Goal: Task Accomplishment & Management: Manage account settings

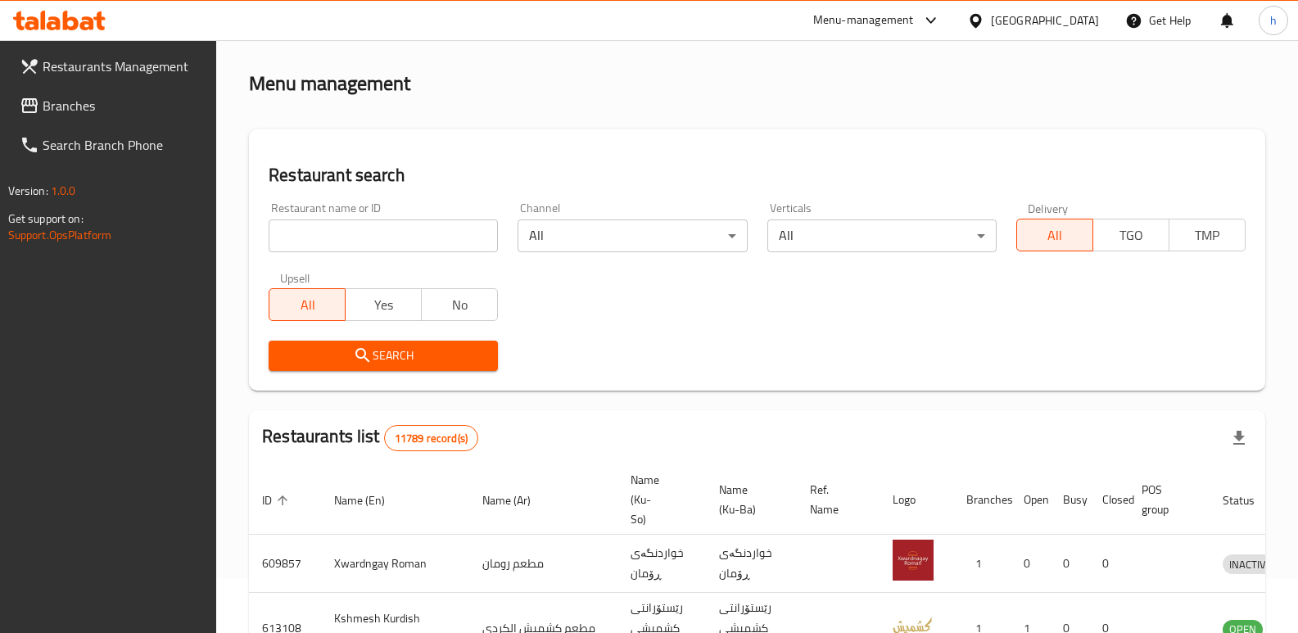
scroll to position [214, 0]
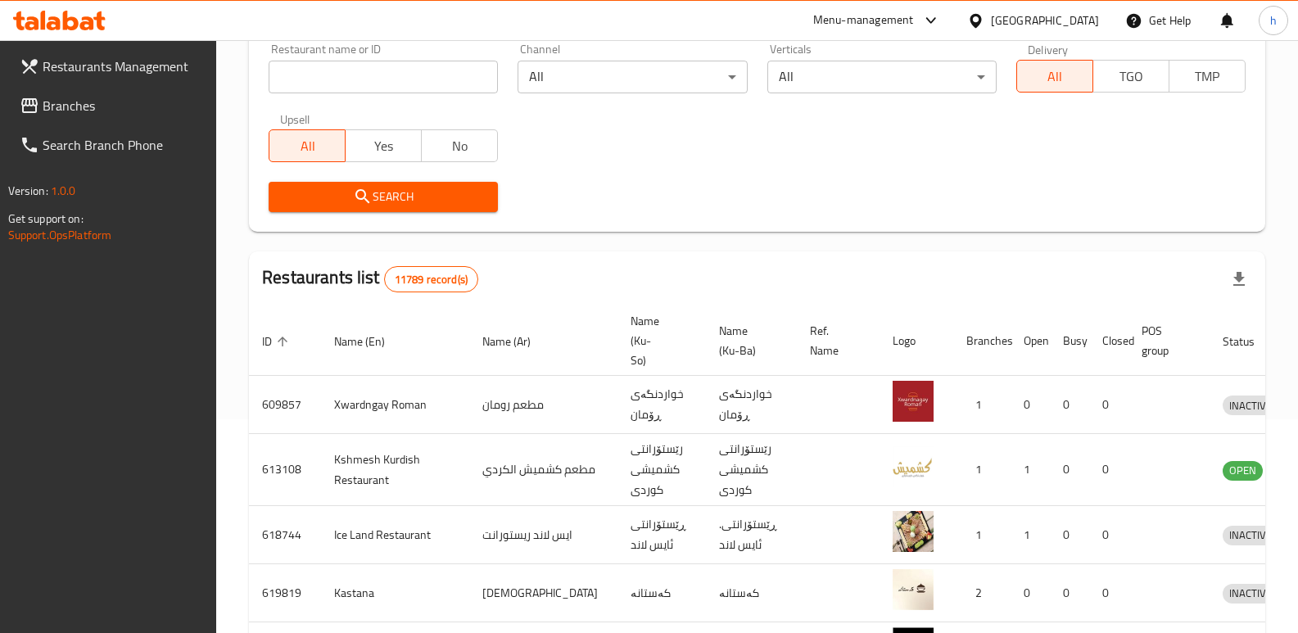
click at [97, 104] on span "Branches" at bounding box center [123, 106] width 161 height 20
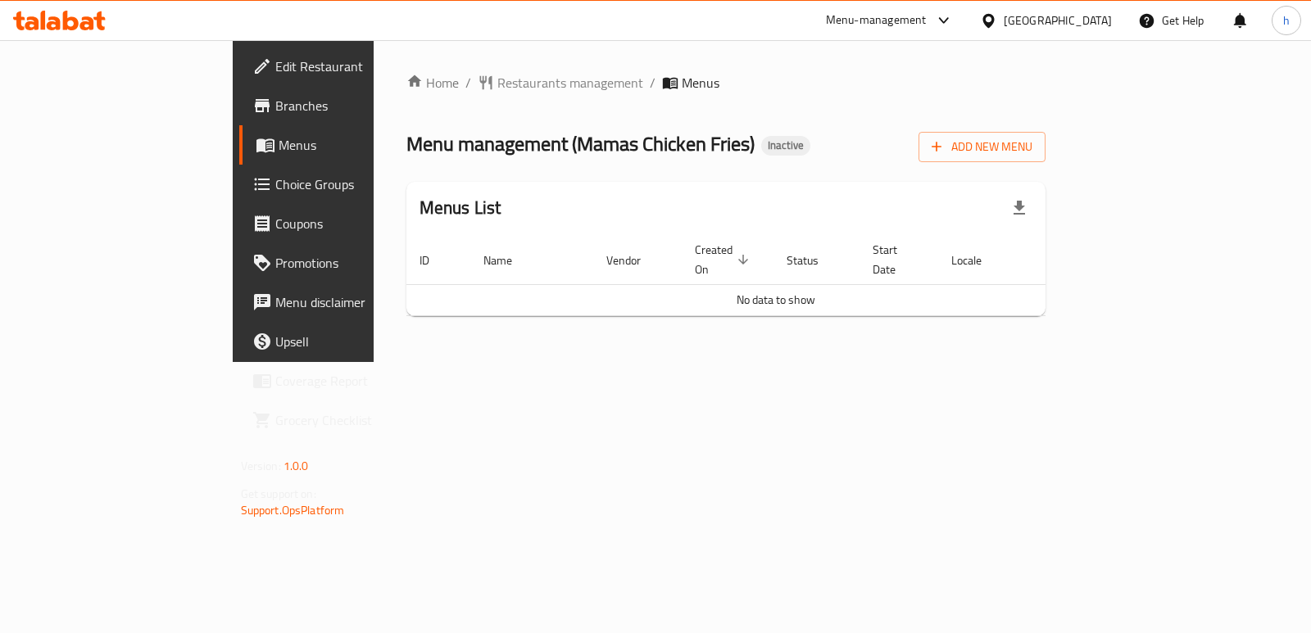
drag, startPoint x: 565, startPoint y: 352, endPoint x: 550, endPoint y: 345, distance: 16.5
click at [565, 352] on div "Home / Restaurants management / Menus Menu management ( Mamas Chicken Fries ) I…" at bounding box center [726, 201] width 705 height 322
click at [275, 73] on span "Edit Restaurant" at bounding box center [356, 67] width 163 height 20
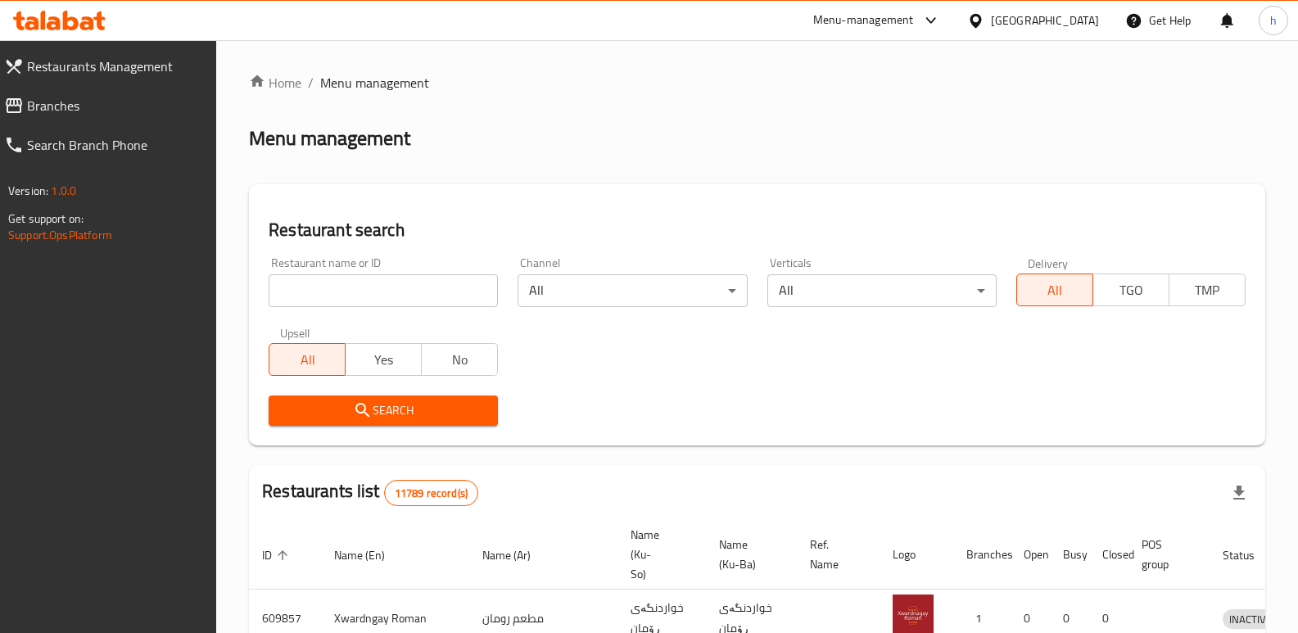
click at [63, 107] on span "Branches" at bounding box center [115, 106] width 177 height 20
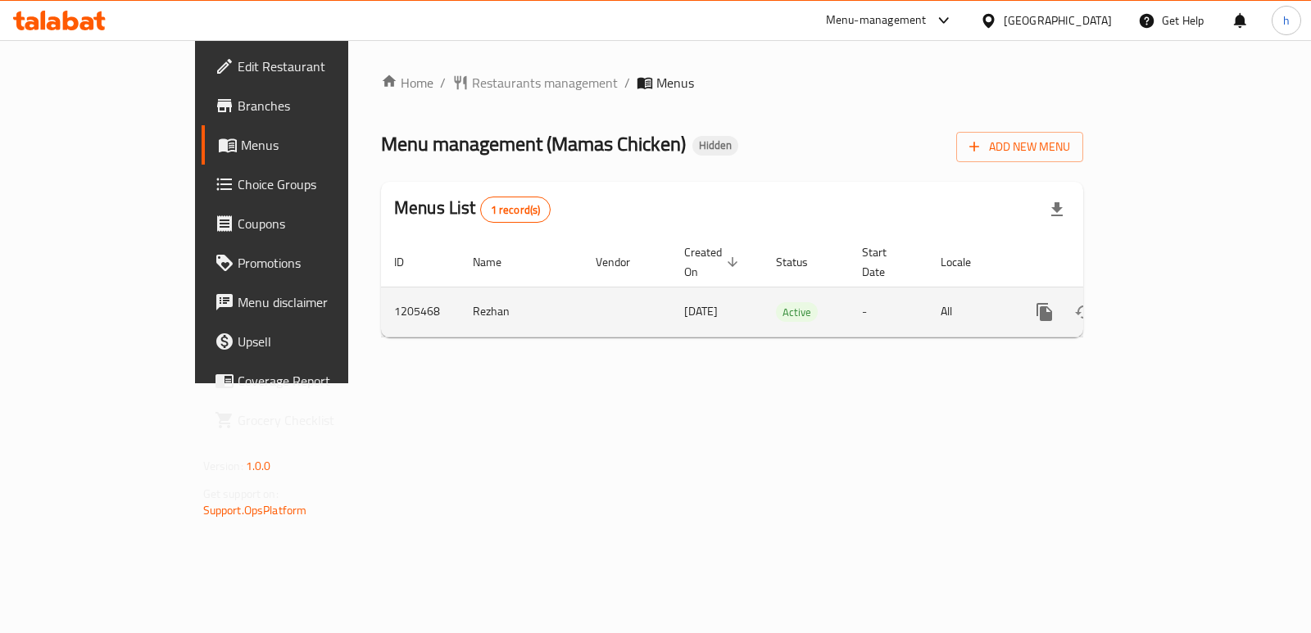
click at [1172, 302] on icon "enhanced table" at bounding box center [1163, 312] width 20 height 20
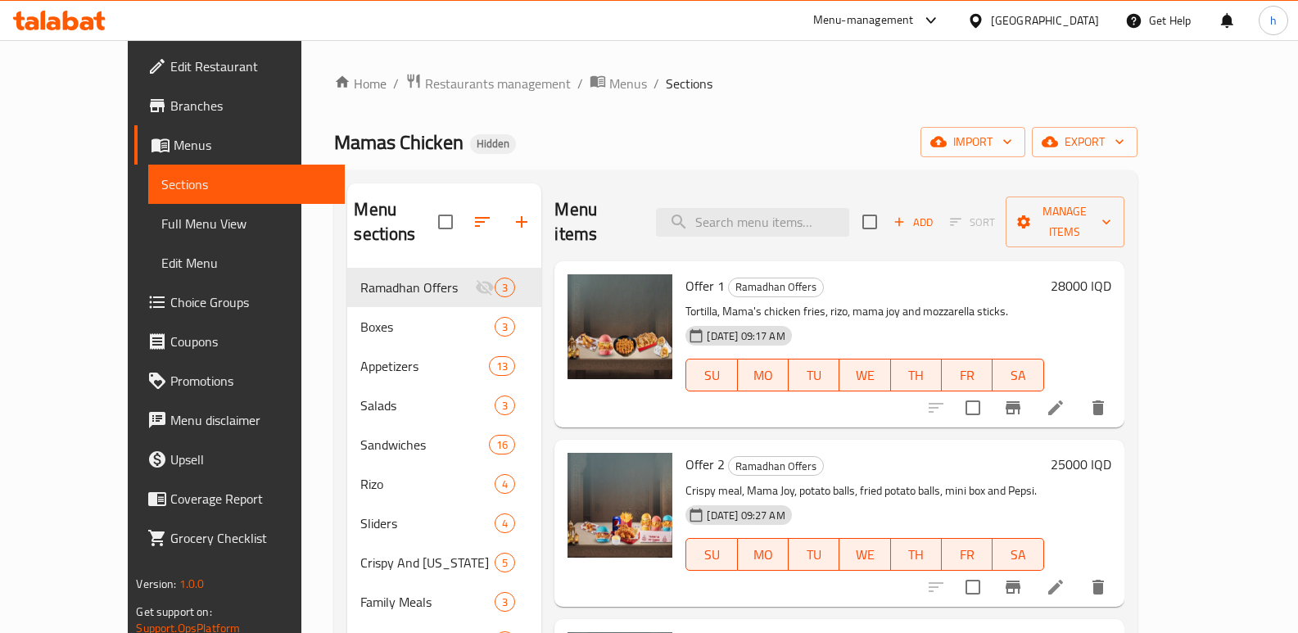
click at [161, 179] on span "Sections" at bounding box center [246, 184] width 170 height 20
click at [174, 143] on span "Menus" at bounding box center [253, 145] width 158 height 20
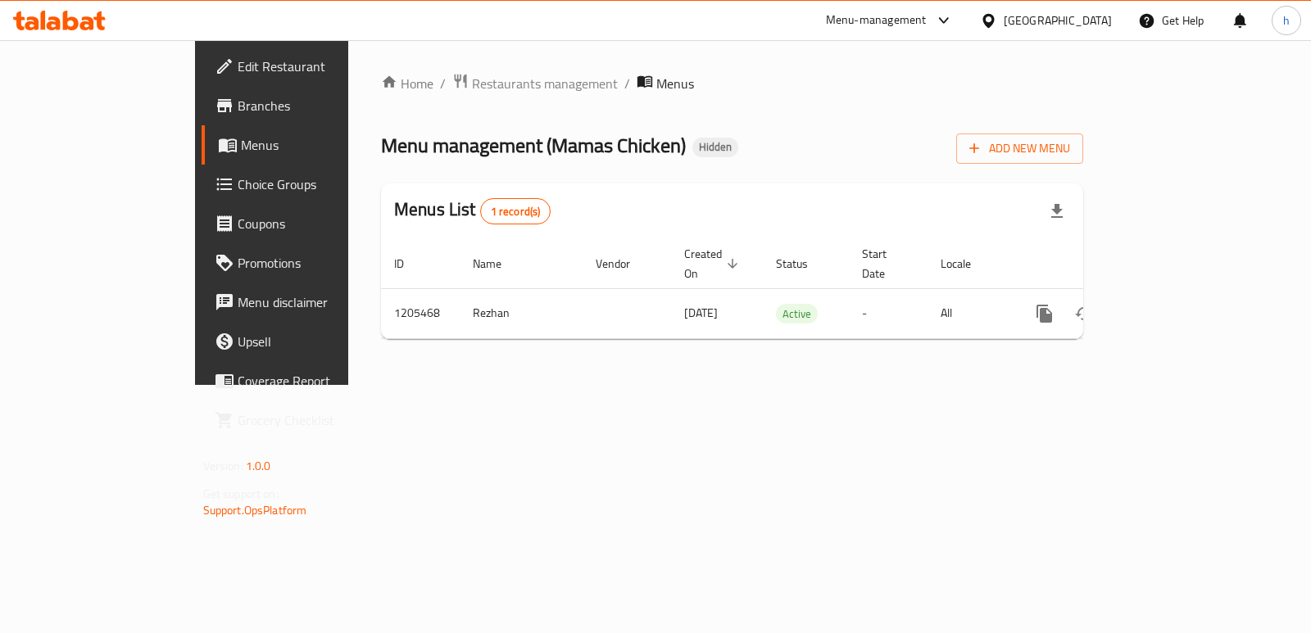
click at [238, 60] on span "Edit Restaurant" at bounding box center [319, 67] width 163 height 20
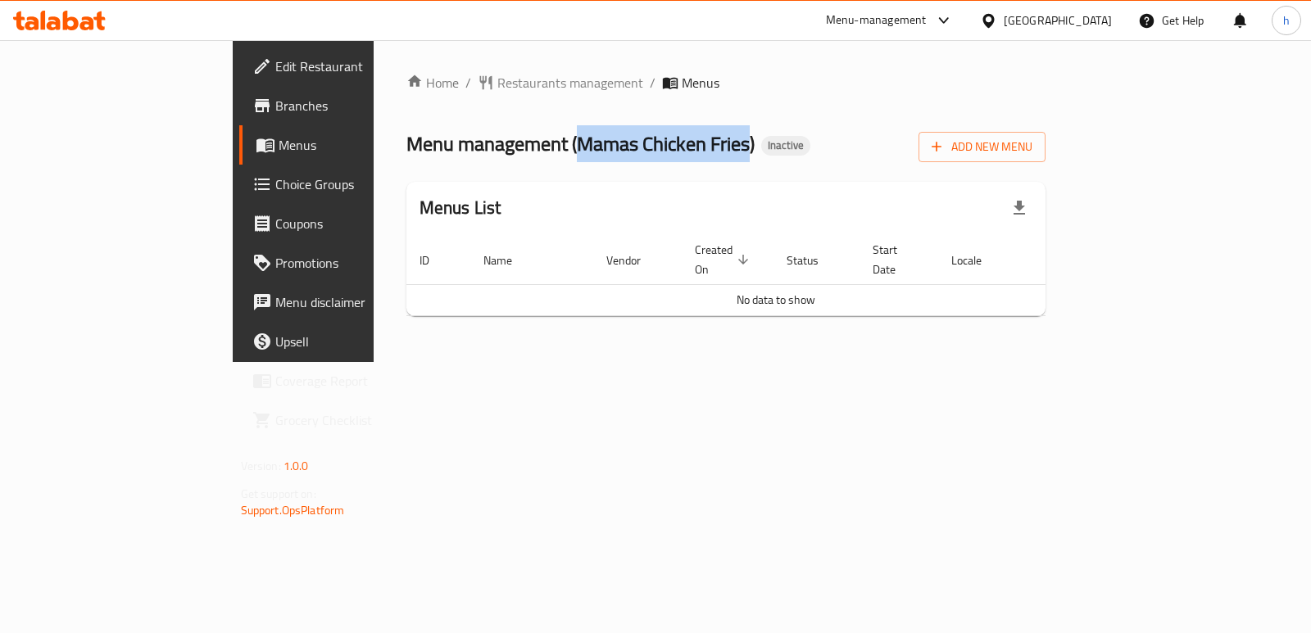
drag, startPoint x: 421, startPoint y: 146, endPoint x: 597, endPoint y: 138, distance: 176.3
click at [597, 138] on span "Menu management ( Mamas Chicken Fries )" at bounding box center [580, 143] width 348 height 37
copy span "Mamas Chicken Fries"
click at [275, 106] on span "Branches" at bounding box center [356, 106] width 163 height 20
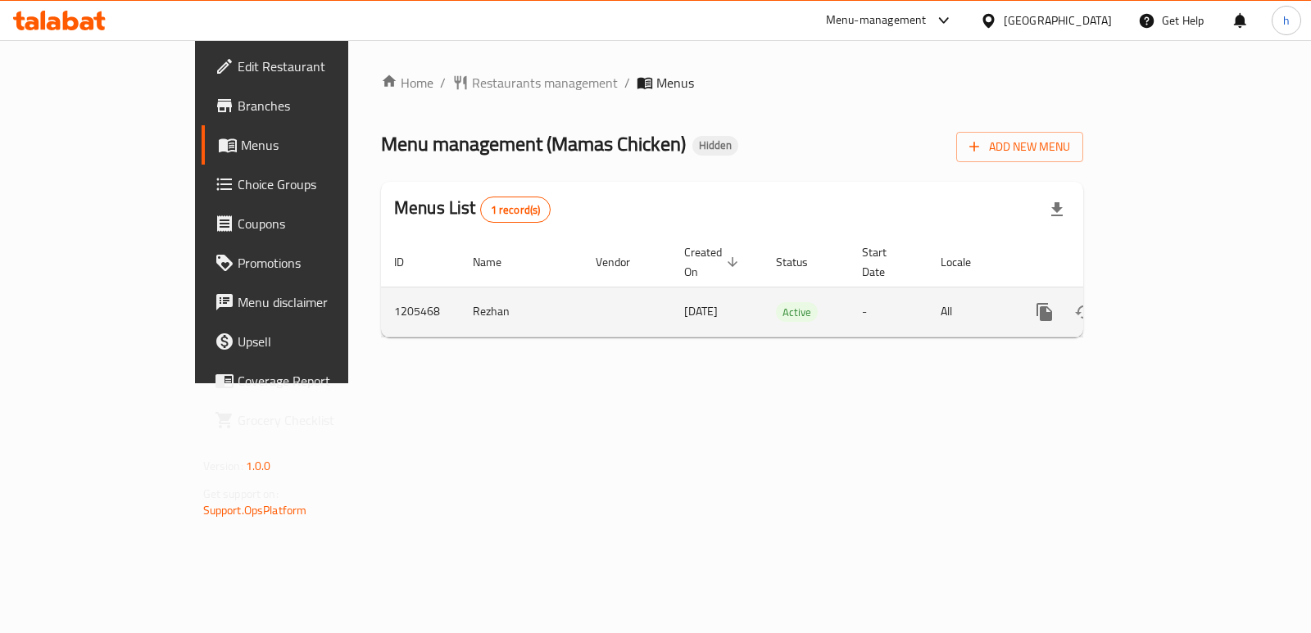
click at [1172, 302] on icon "enhanced table" at bounding box center [1163, 312] width 20 height 20
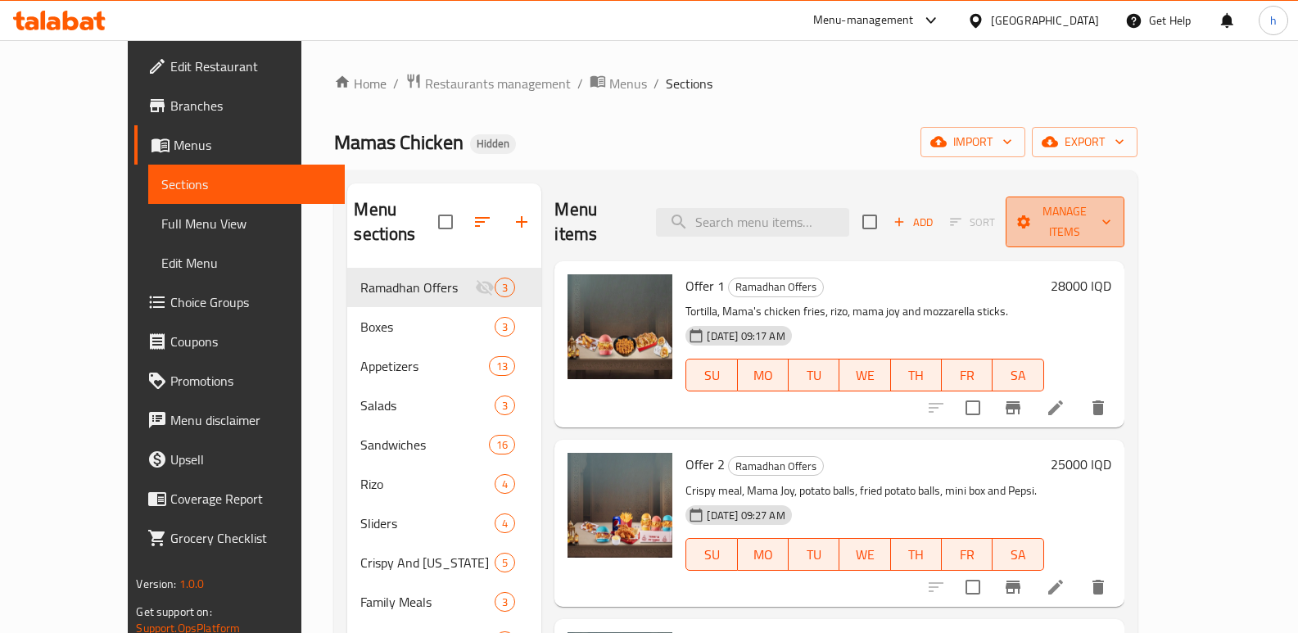
click at [1112, 216] on span "Manage items" at bounding box center [1065, 222] width 93 height 41
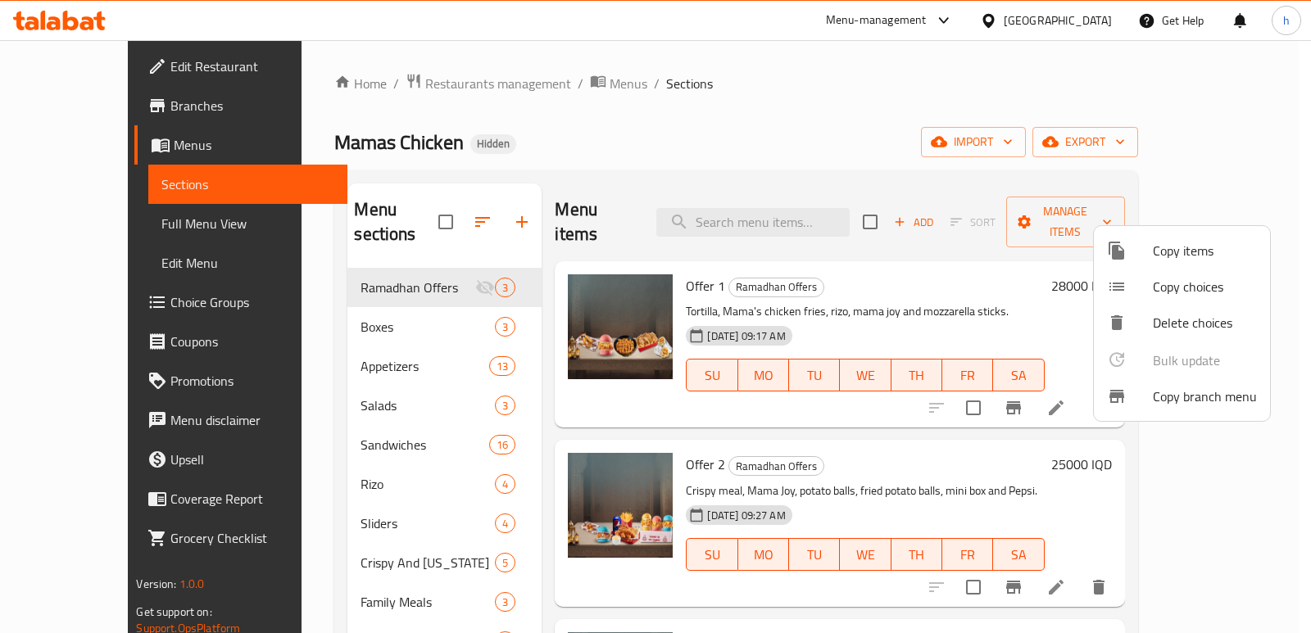
click at [1179, 387] on span "Copy branch menu" at bounding box center [1205, 397] width 104 height 20
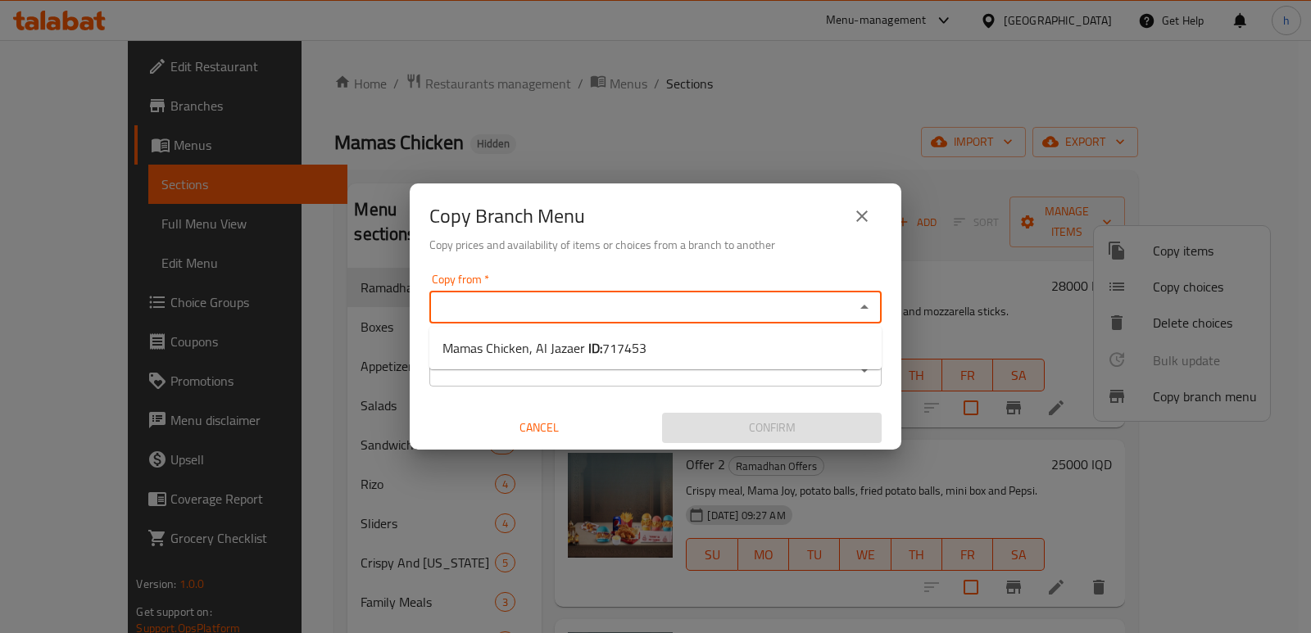
click at [497, 309] on input "Copy from   *" at bounding box center [641, 307] width 415 height 23
click at [523, 350] on span "Mamas Chicken, Al Jazaer ID: 717453" at bounding box center [544, 348] width 204 height 20
type input "Mamas Chicken, Al Jazaer"
click at [539, 373] on input "Copy to   *" at bounding box center [641, 370] width 415 height 23
click at [600, 307] on input "Mamas Chicken, Al Jazaer" at bounding box center [641, 307] width 415 height 23
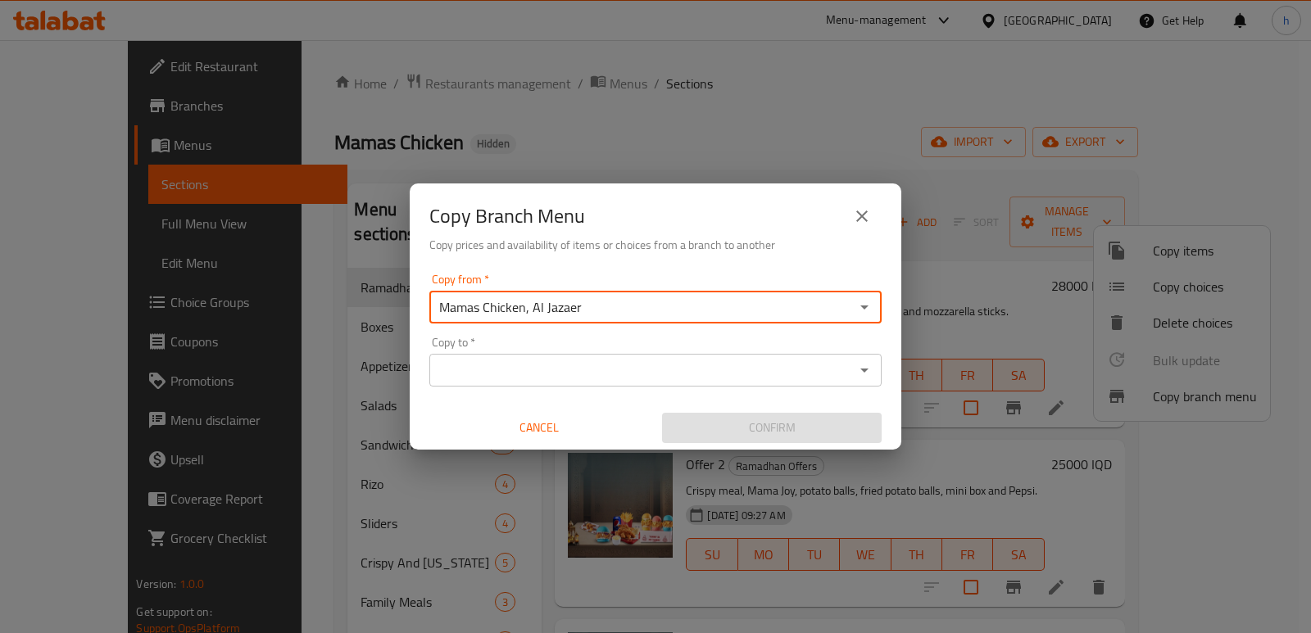
click at [573, 374] on input "Copy to   *" at bounding box center [641, 370] width 415 height 23
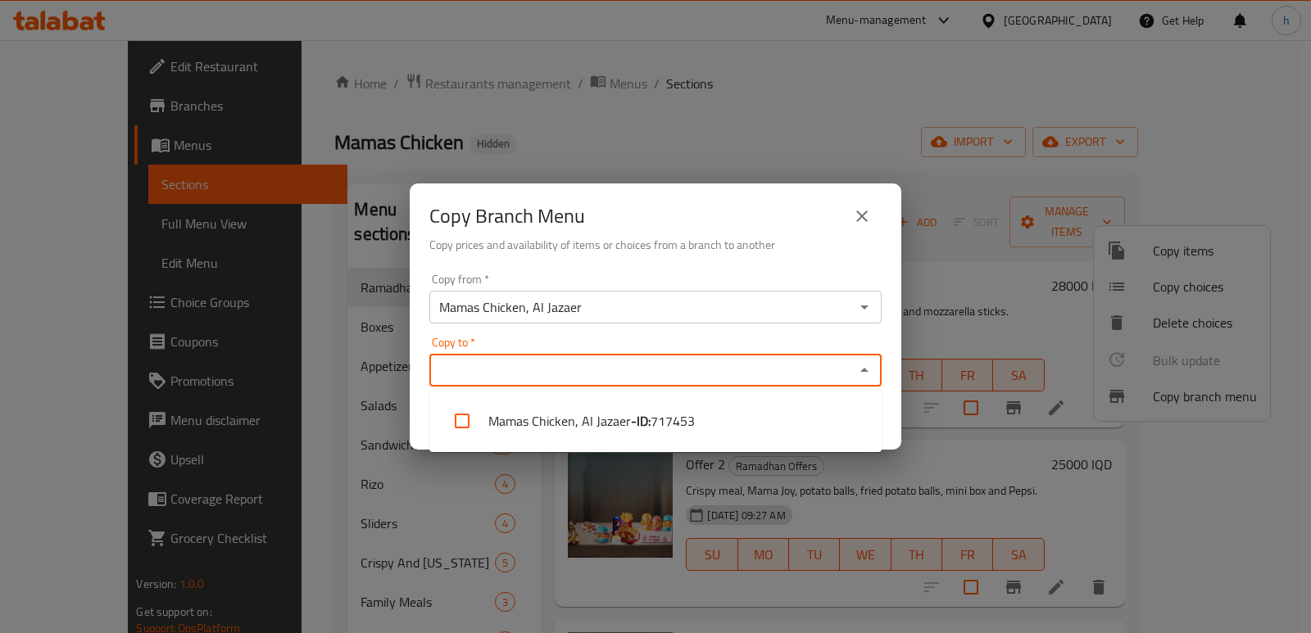
click at [593, 316] on input "Mamas Chicken, Al Jazaer" at bounding box center [641, 307] width 415 height 23
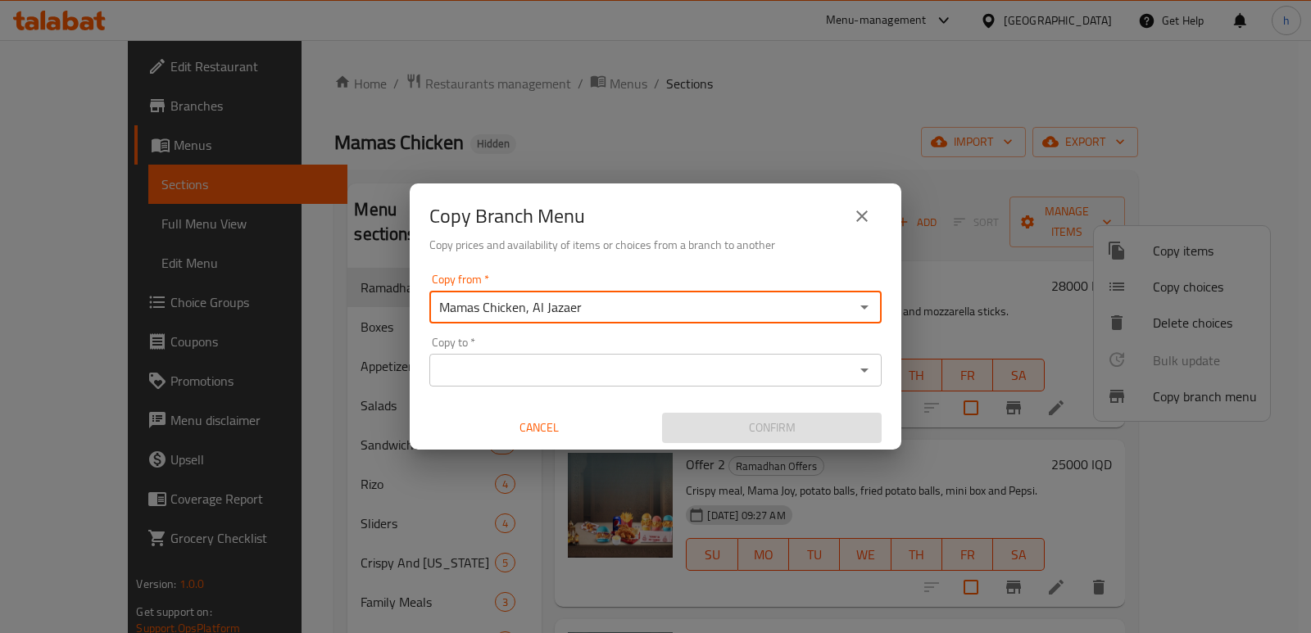
click at [619, 365] on input "Copy to   *" at bounding box center [641, 370] width 415 height 23
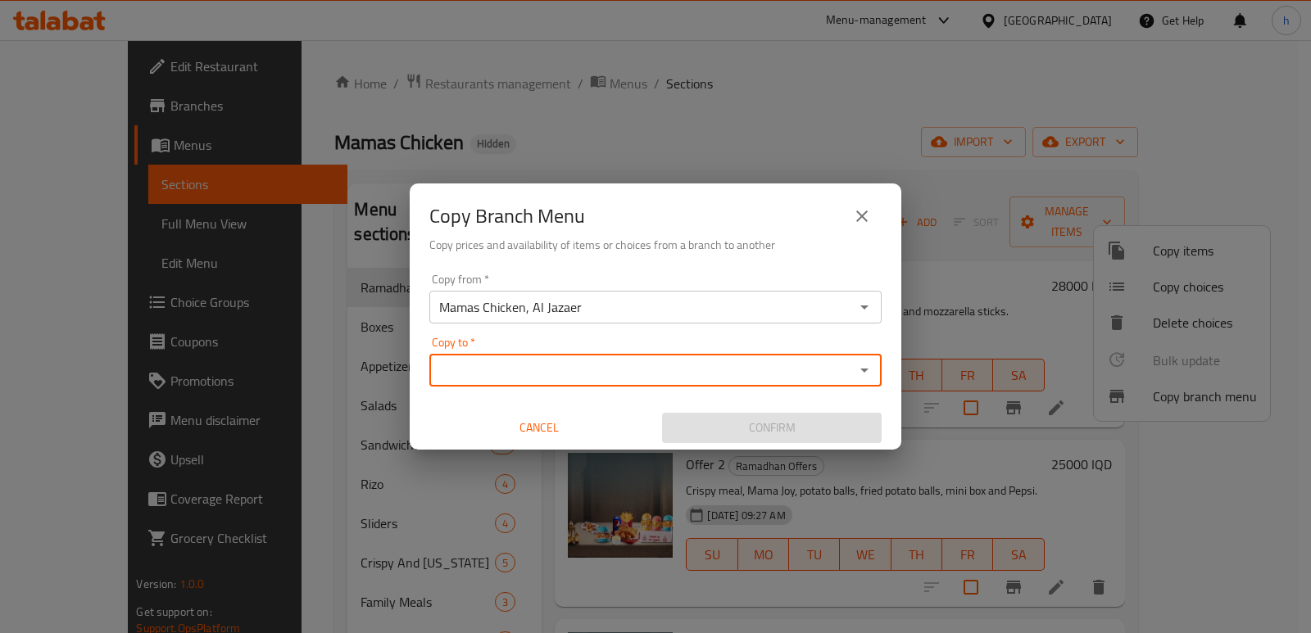
paste input "Mamas Chicken Fries"
type input "Mamas Chicken Fries"
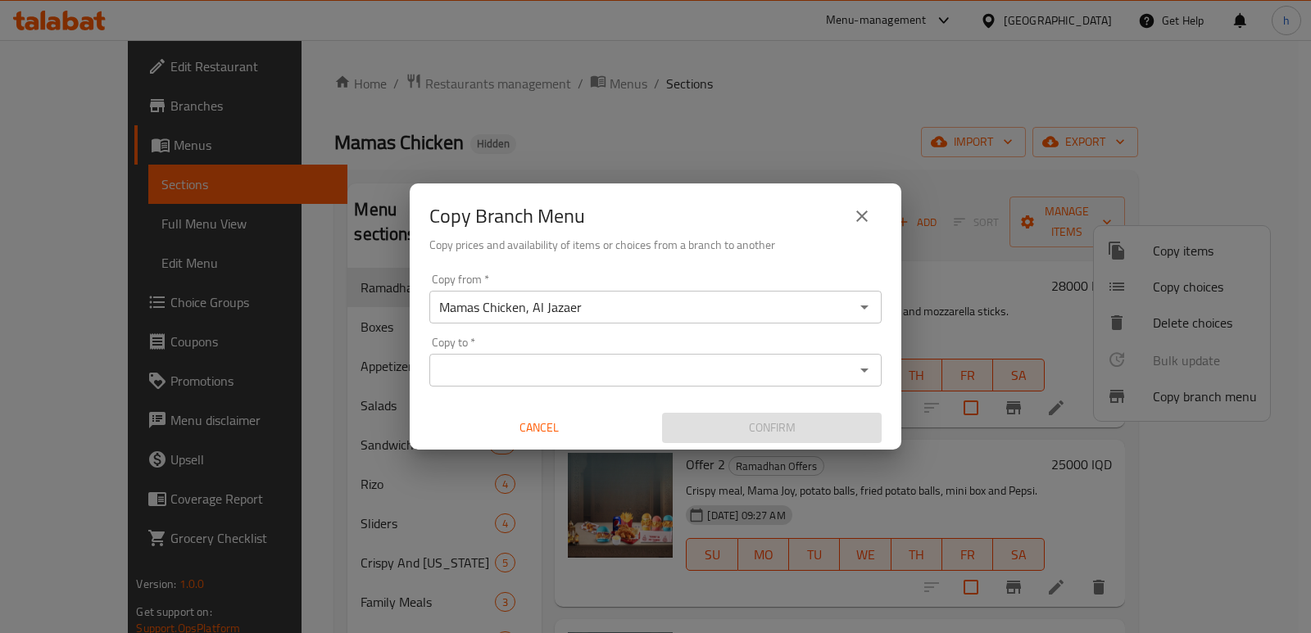
click at [343, 371] on div "Copy Branch Menu Copy prices and availability of items or choices from a branch…" at bounding box center [655, 316] width 1311 height 633
click at [477, 360] on input "Copy to   *" at bounding box center [641, 370] width 415 height 23
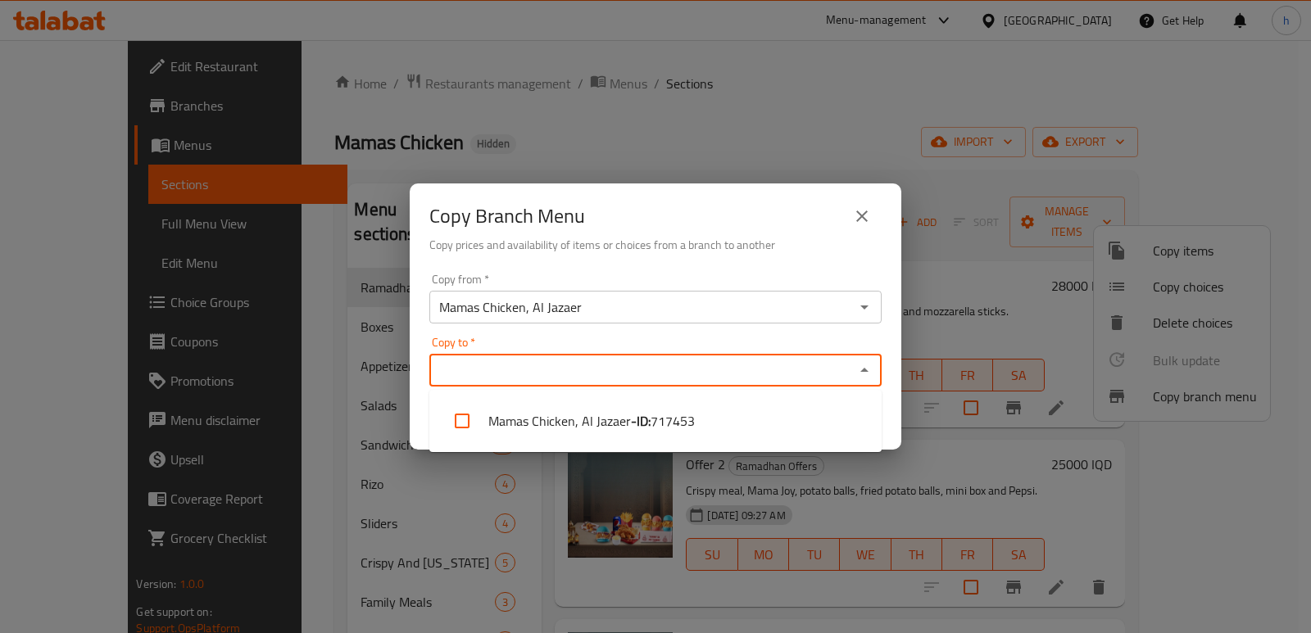
click at [858, 211] on icon "close" at bounding box center [861, 216] width 11 height 11
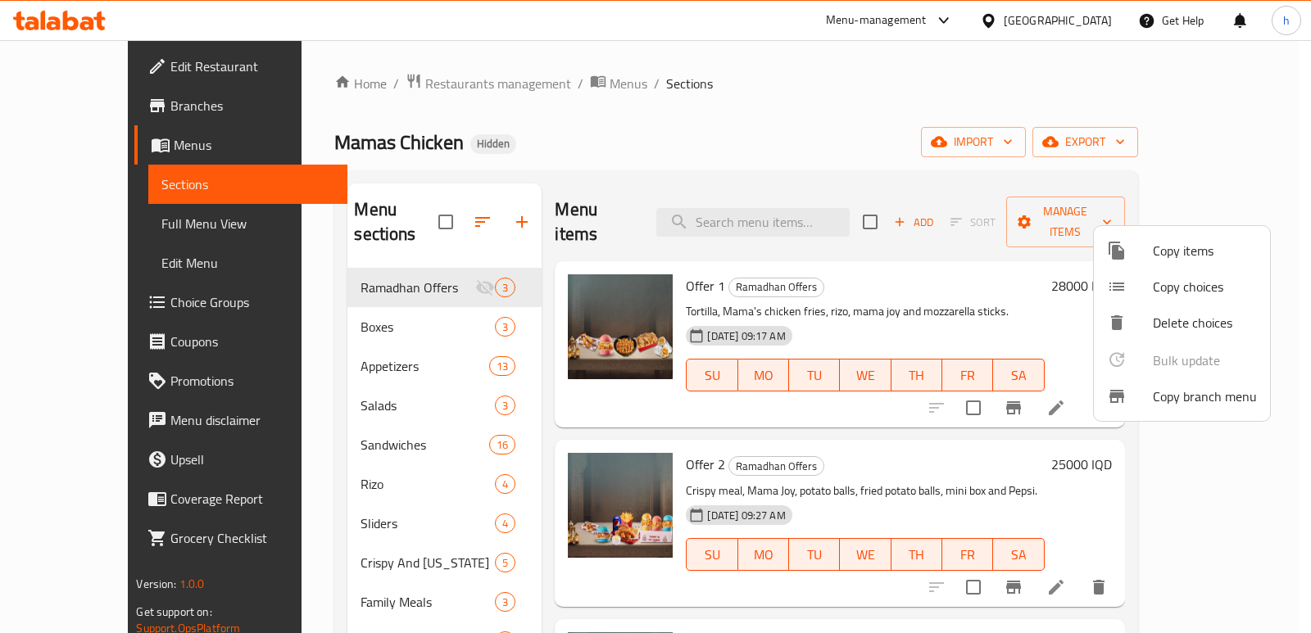
click at [708, 80] on div at bounding box center [655, 316] width 1311 height 633
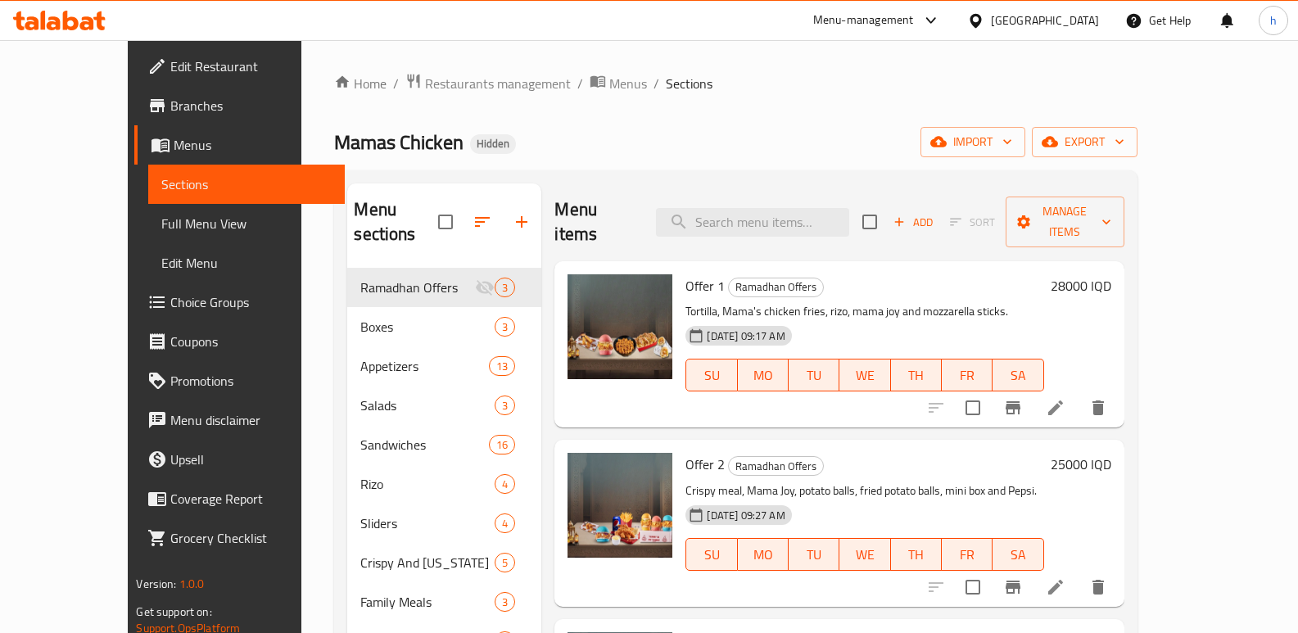
click at [170, 111] on span "Branches" at bounding box center [250, 106] width 161 height 20
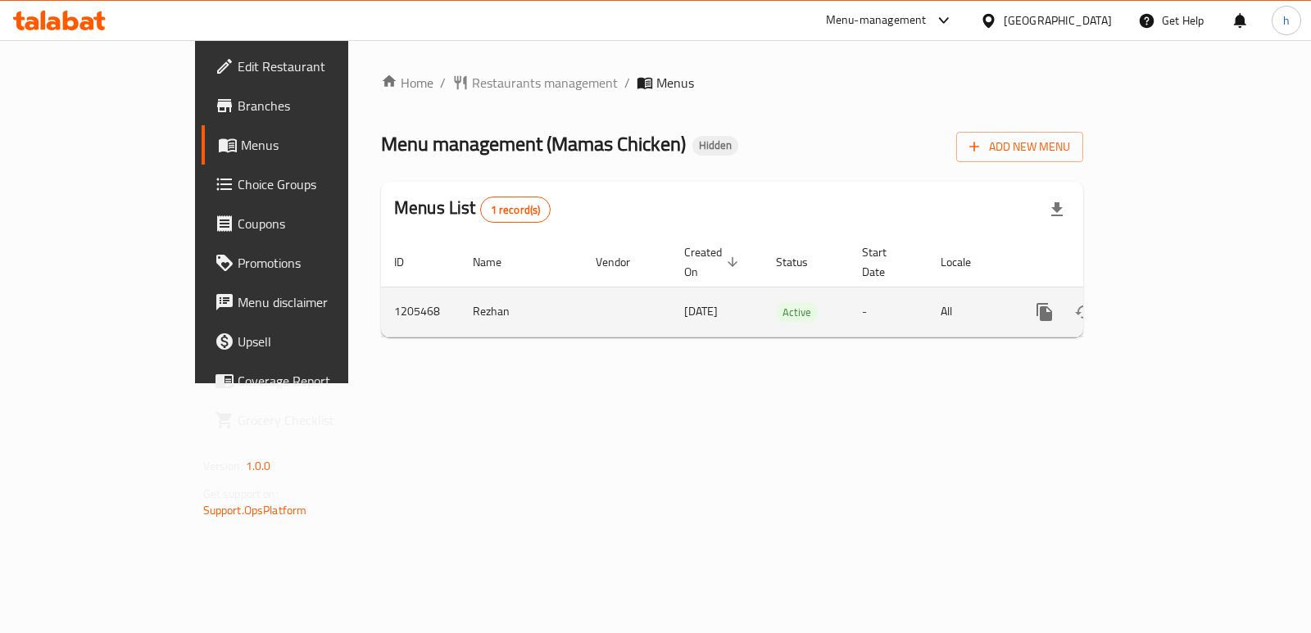
click at [1172, 302] on icon "enhanced table" at bounding box center [1163, 312] width 20 height 20
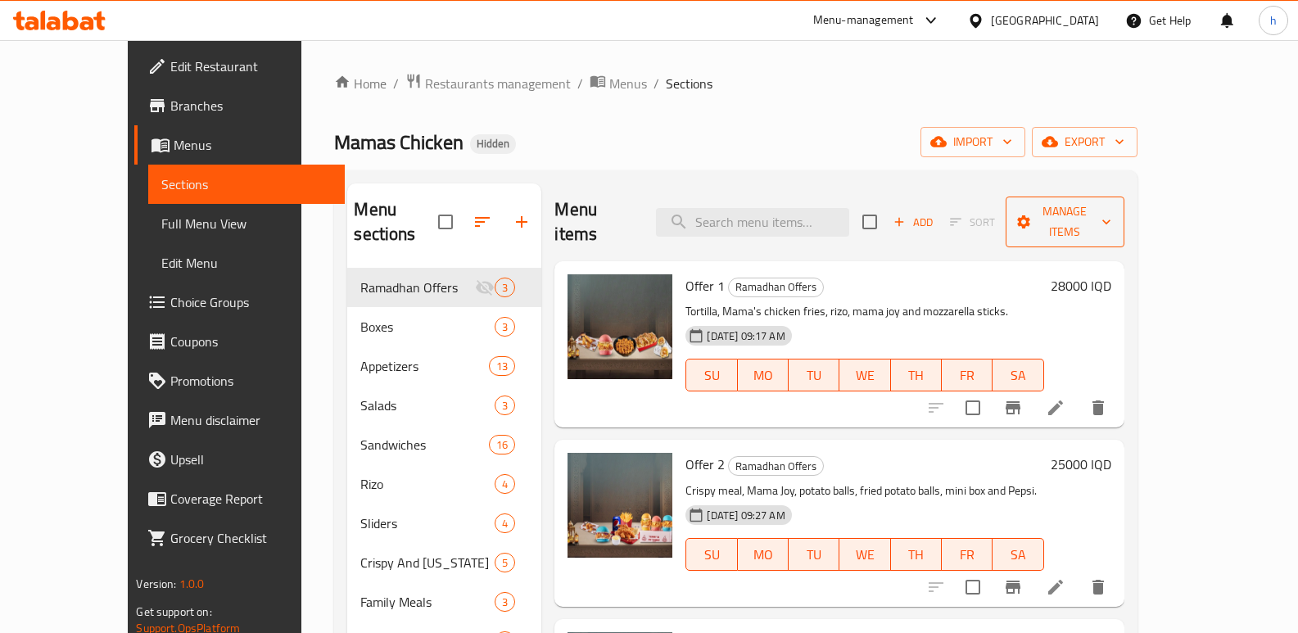
click at [1112, 208] on span "Manage items" at bounding box center [1065, 222] width 93 height 41
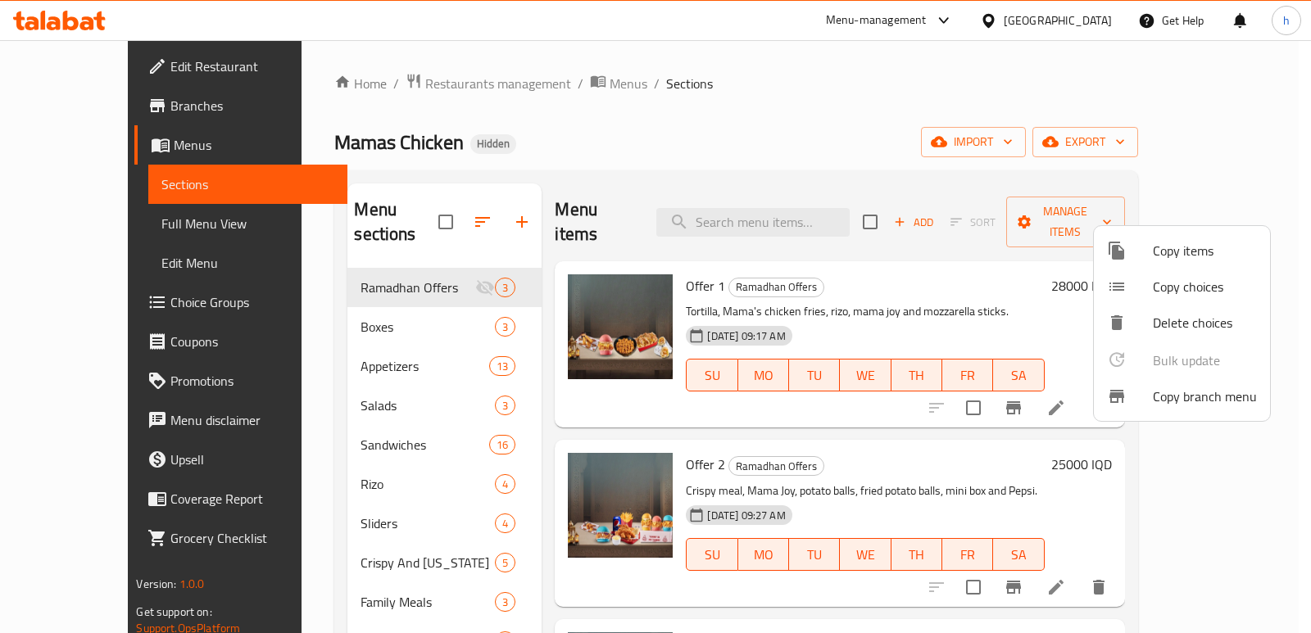
click at [1175, 391] on span "Copy branch menu" at bounding box center [1205, 397] width 104 height 20
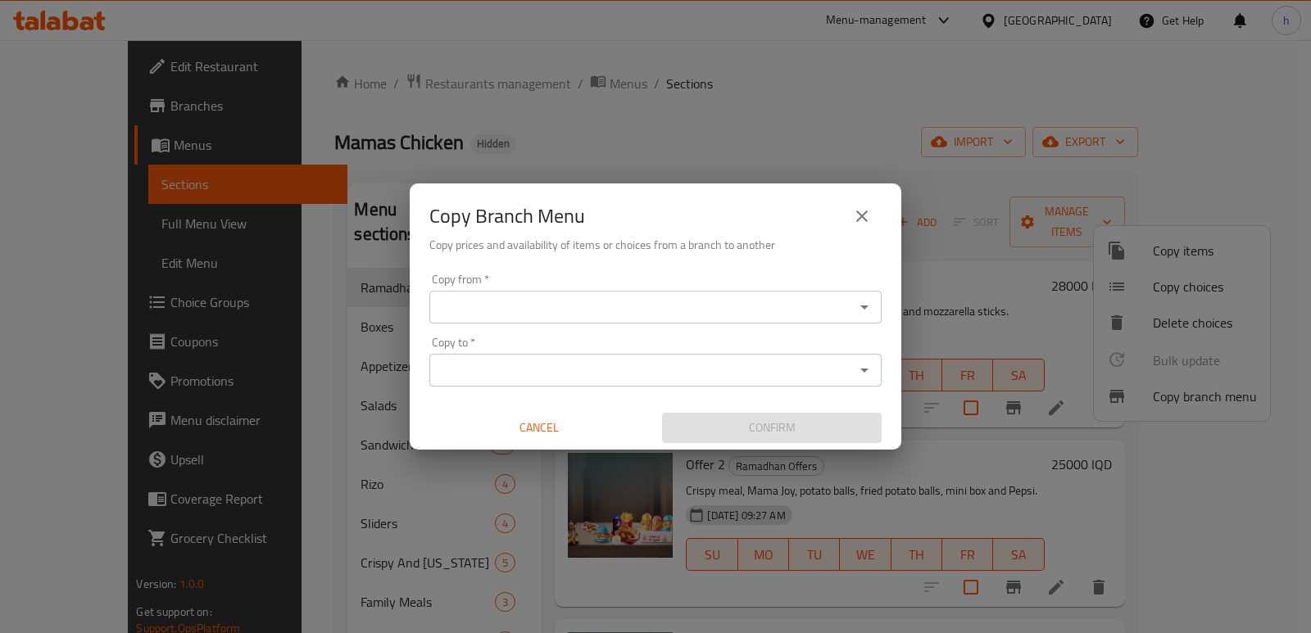
click at [505, 303] on input "Copy from   *" at bounding box center [641, 307] width 415 height 23
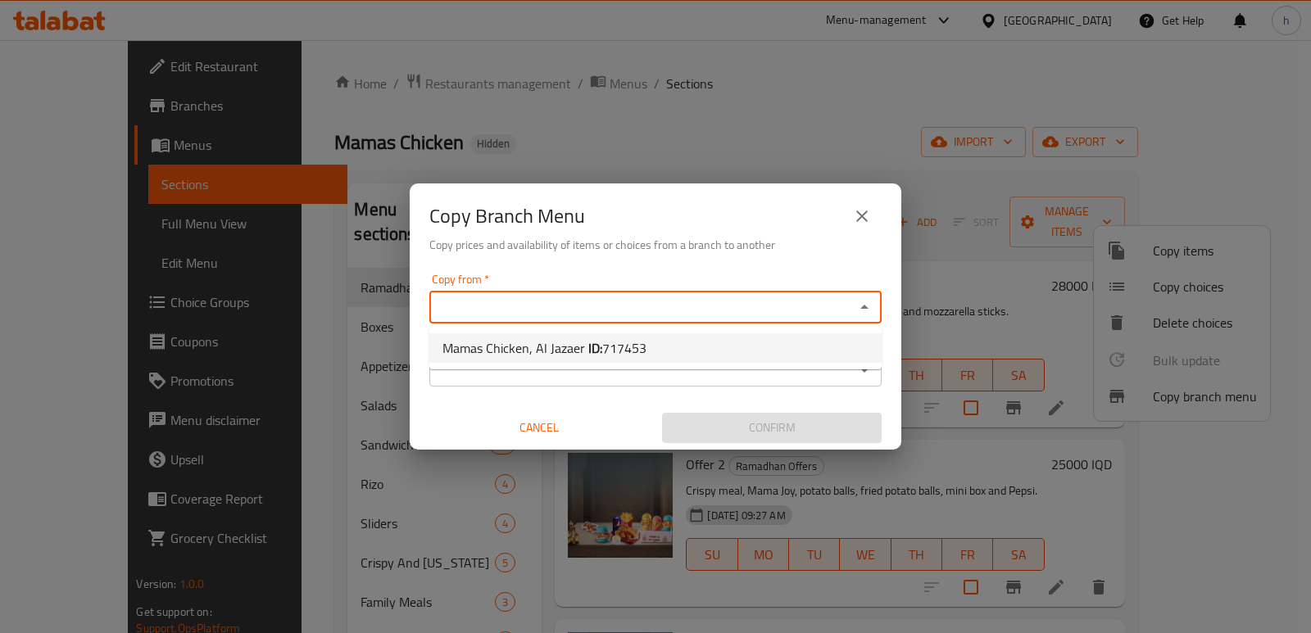
click at [552, 344] on span "Mamas Chicken, Al Jazaer ID: 717453" at bounding box center [544, 348] width 204 height 20
click at [551, 363] on input "Copy to   *" at bounding box center [641, 370] width 415 height 23
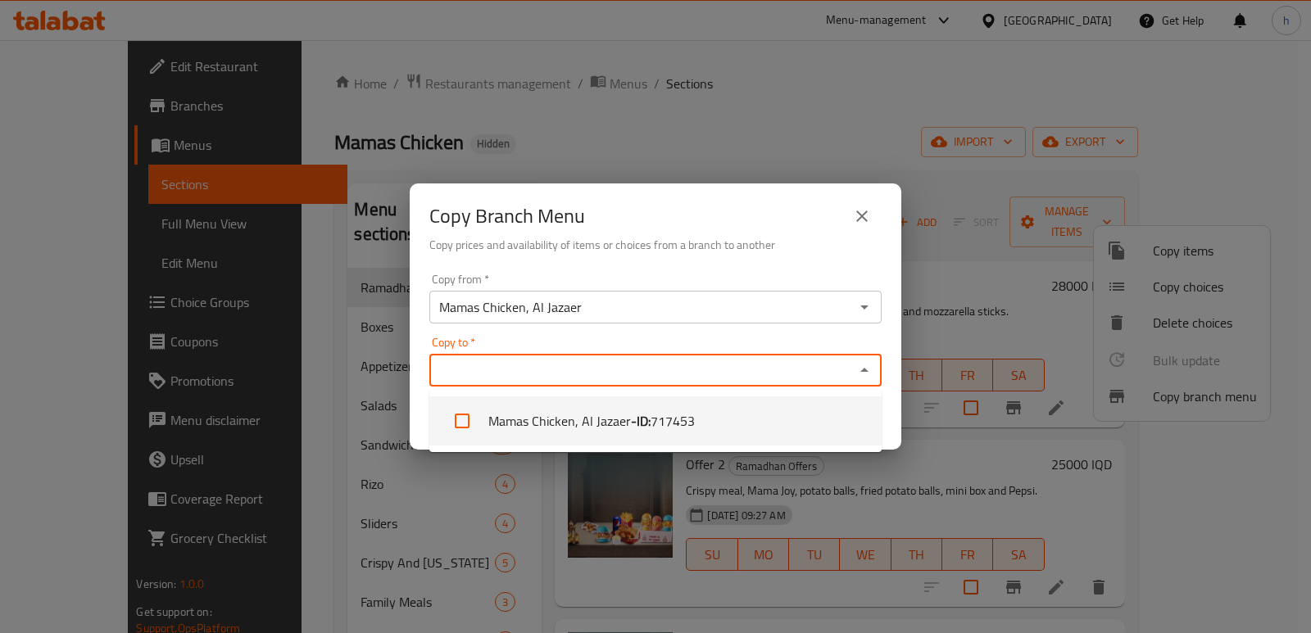
click at [597, 304] on input "Mamas Chicken, Al Jazaer" at bounding box center [641, 307] width 415 height 23
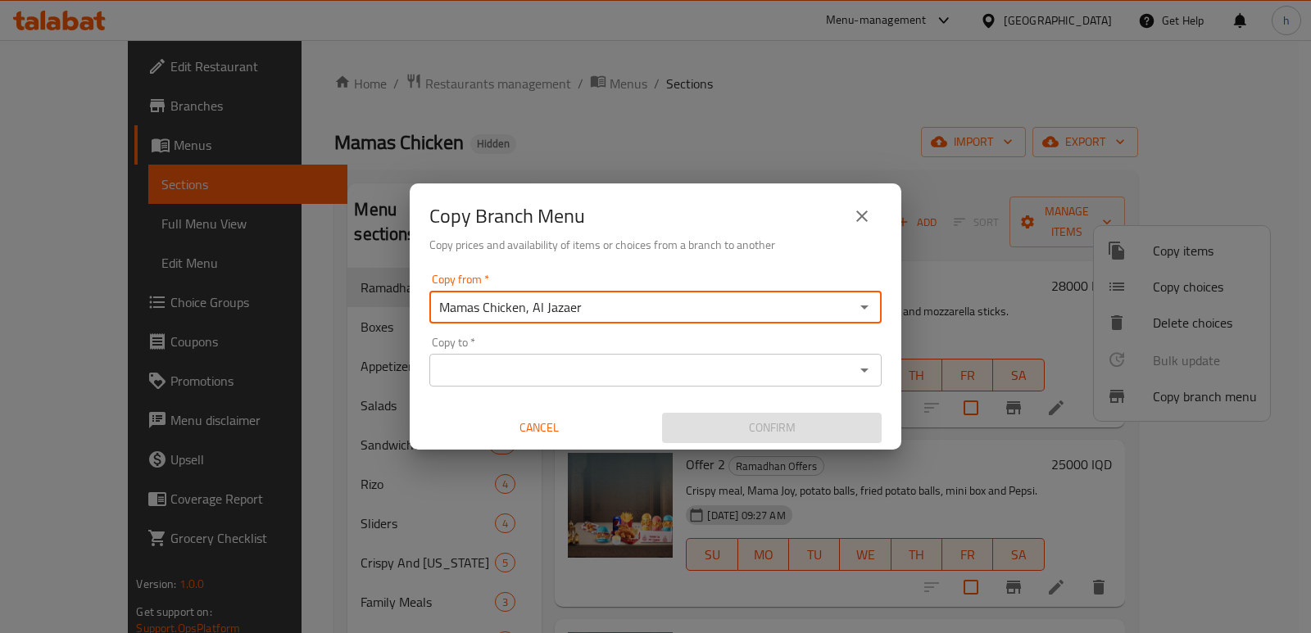
click at [597, 304] on input "Mamas Chicken, Al Jazaer" at bounding box center [641, 307] width 415 height 23
click at [597, 304] on input "Mamas Chicken, Al Jazae" at bounding box center [641, 307] width 415 height 23
click at [599, 382] on div "Copy to *" at bounding box center [655, 370] width 452 height 33
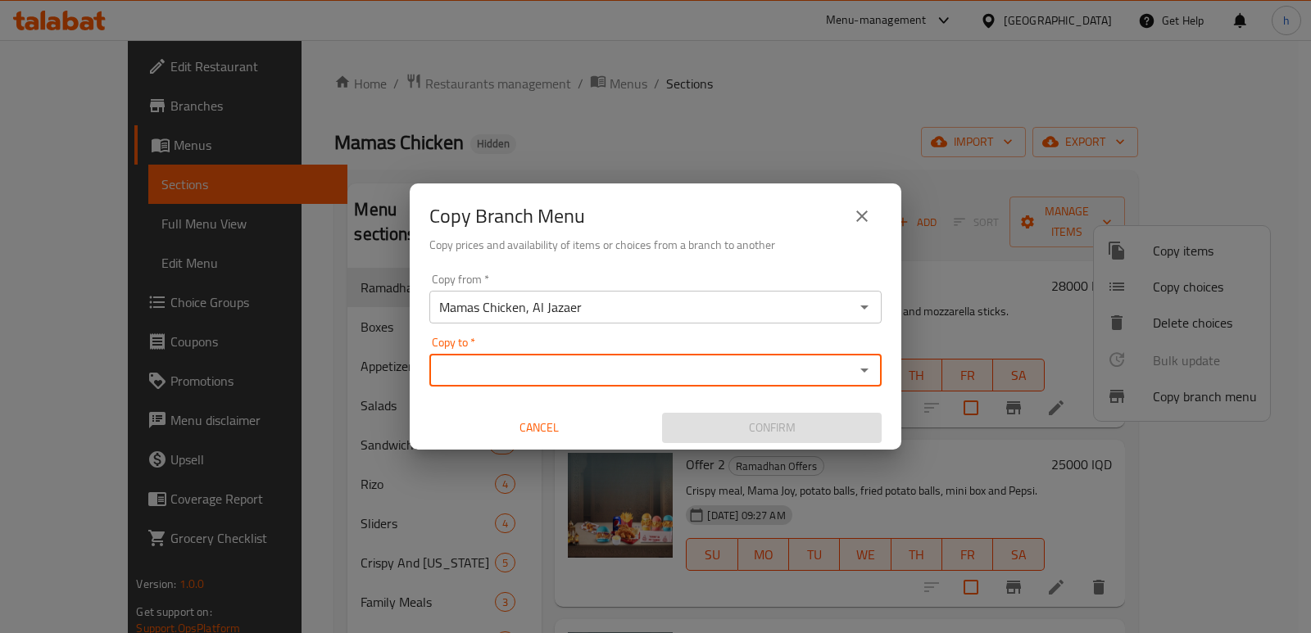
click at [599, 382] on div "Copy to *" at bounding box center [655, 370] width 452 height 33
click at [603, 373] on input "Copy to   *" at bounding box center [641, 370] width 415 height 23
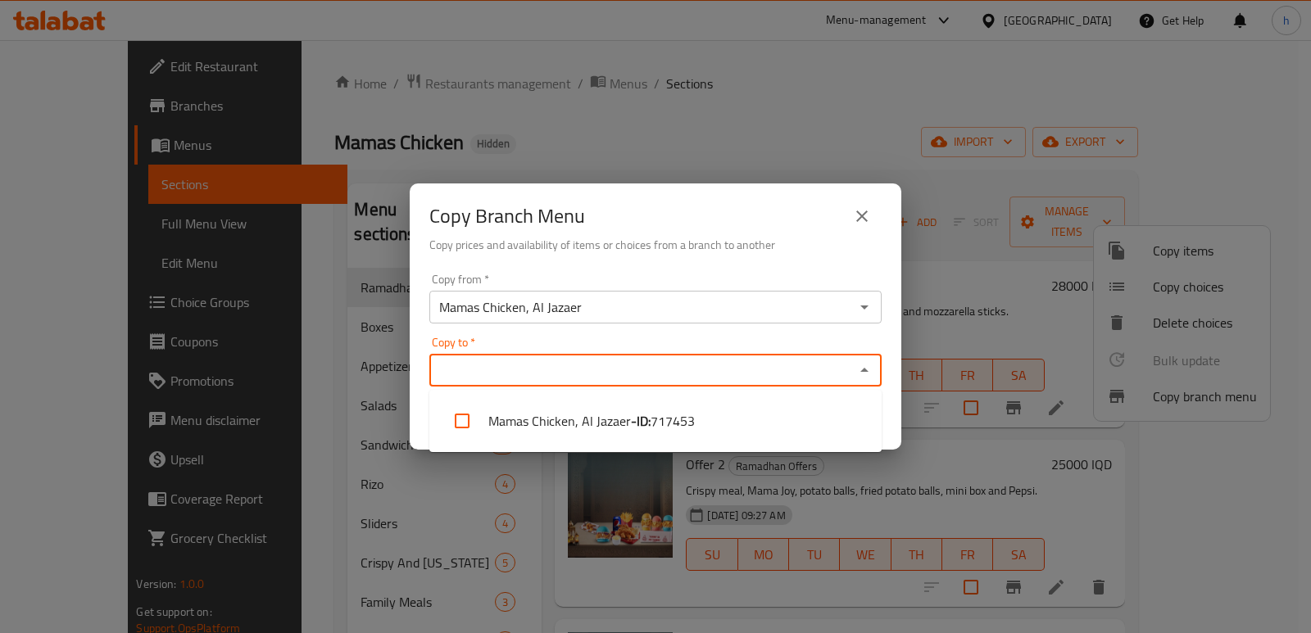
click at [603, 304] on input "Mamas Chicken, Al Jazaer" at bounding box center [641, 307] width 415 height 23
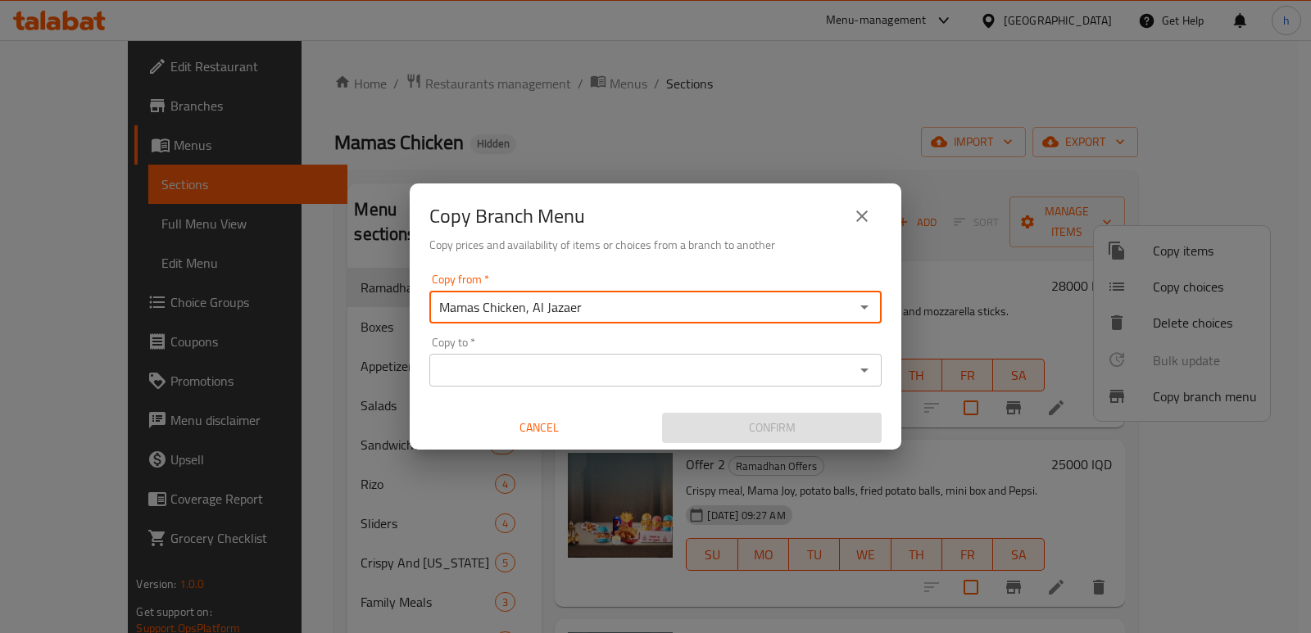
click at [863, 306] on icon "Open" at bounding box center [864, 308] width 8 height 4
click at [730, 306] on input "Mamas Chicken, Al Jazaer" at bounding box center [641, 307] width 415 height 23
type input "Mamas Chicken, Al Jazaer"
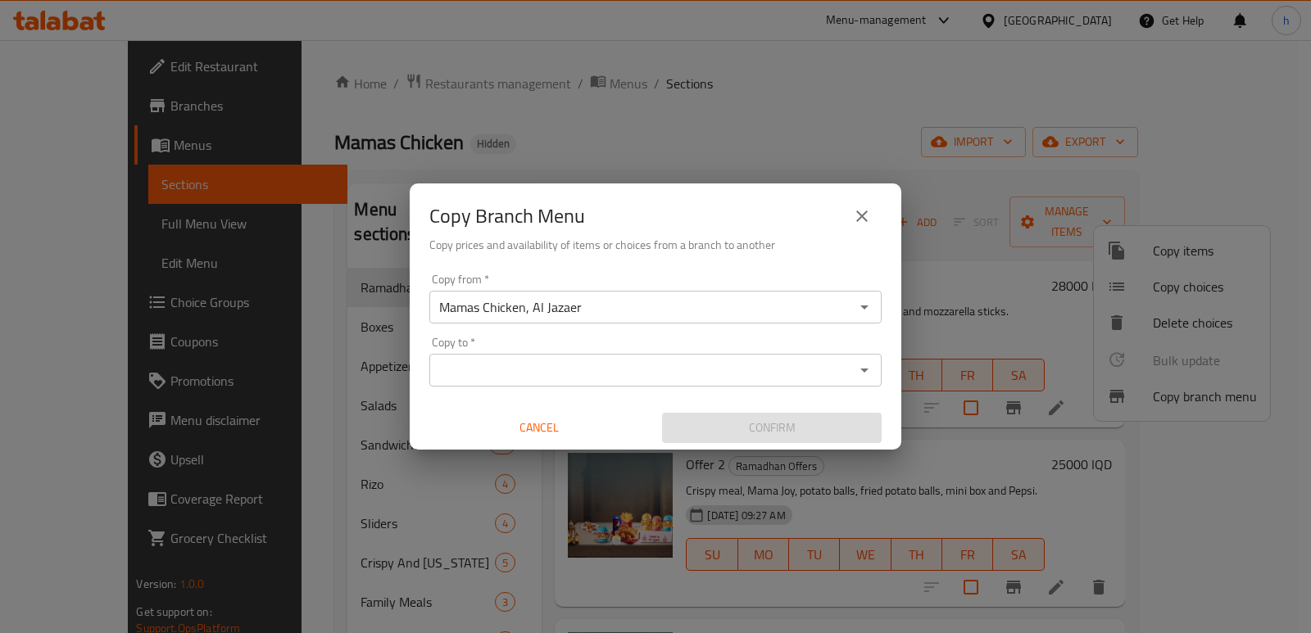
click at [641, 157] on div "Copy Branch Menu Copy prices and availability of items or choices from a branch…" at bounding box center [655, 316] width 1311 height 633
click at [849, 205] on button "close" at bounding box center [861, 216] width 39 height 39
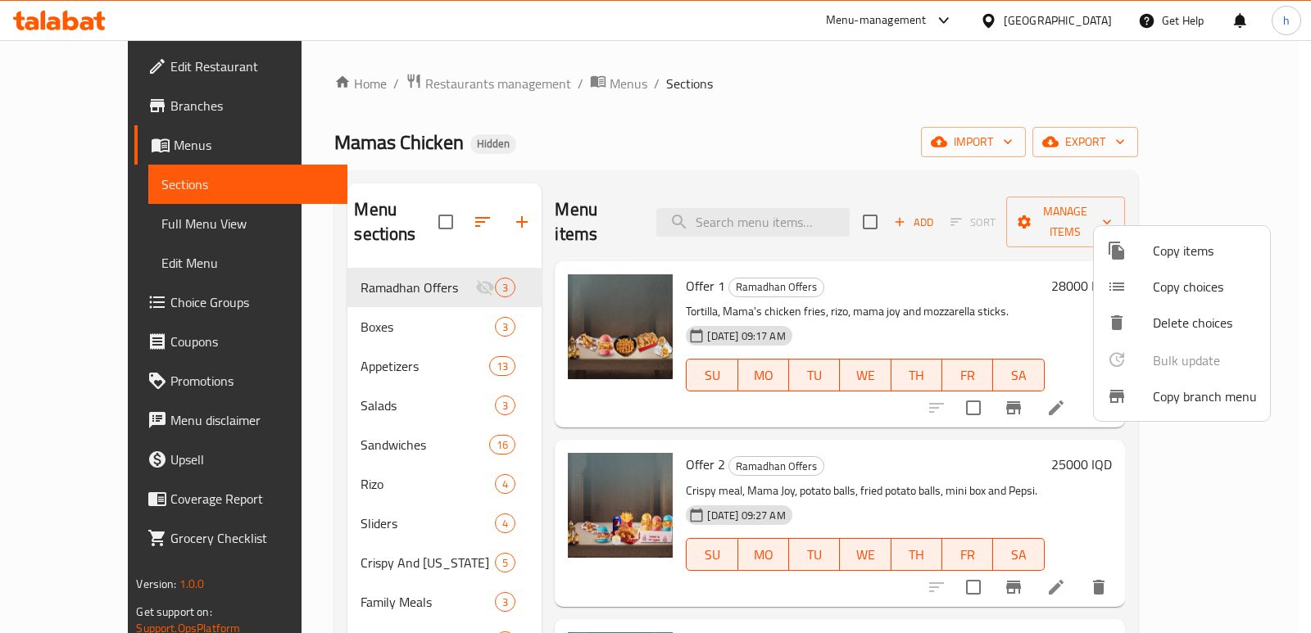
click at [511, 123] on div at bounding box center [655, 316] width 1311 height 633
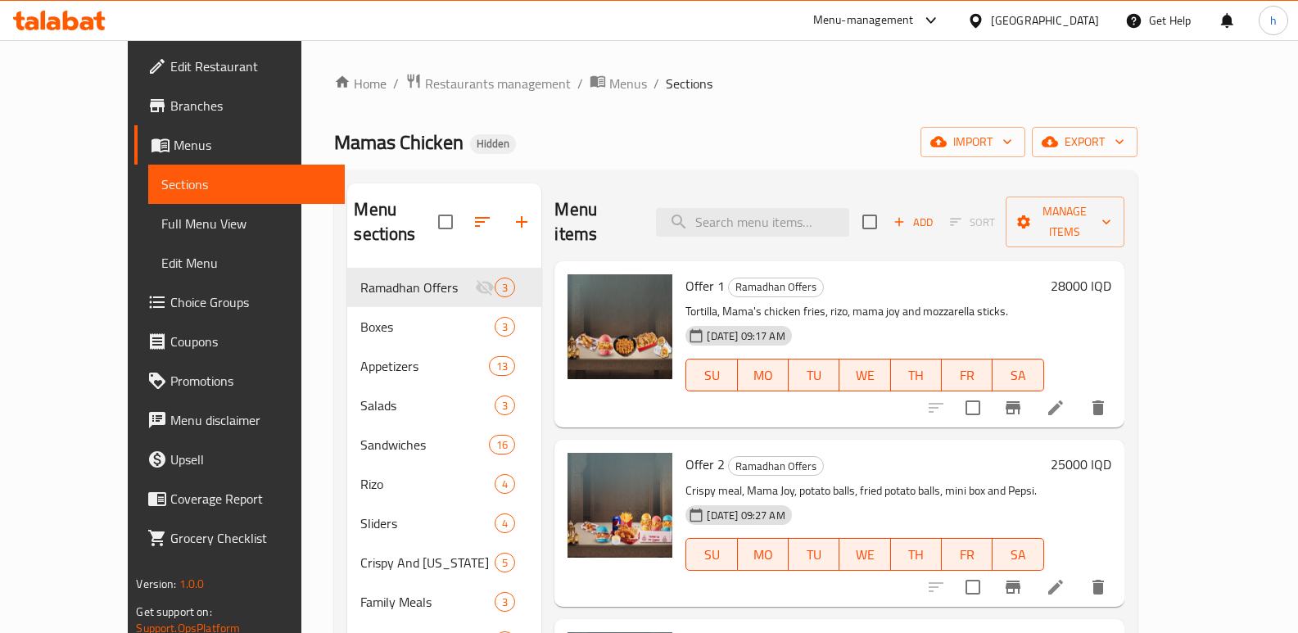
click at [1125, 197] on div "Add Sort Manage items" at bounding box center [994, 222] width 262 height 51
click at [1112, 218] on span "Manage items" at bounding box center [1065, 222] width 93 height 41
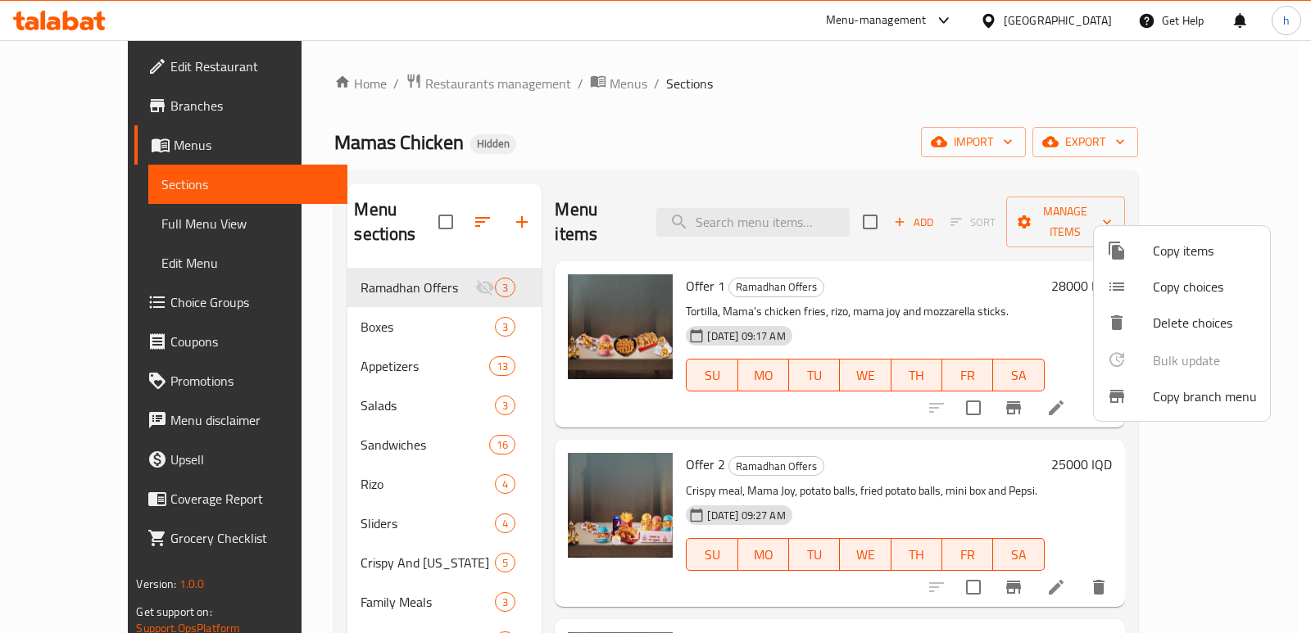
click at [1139, 390] on div at bounding box center [1130, 397] width 46 height 20
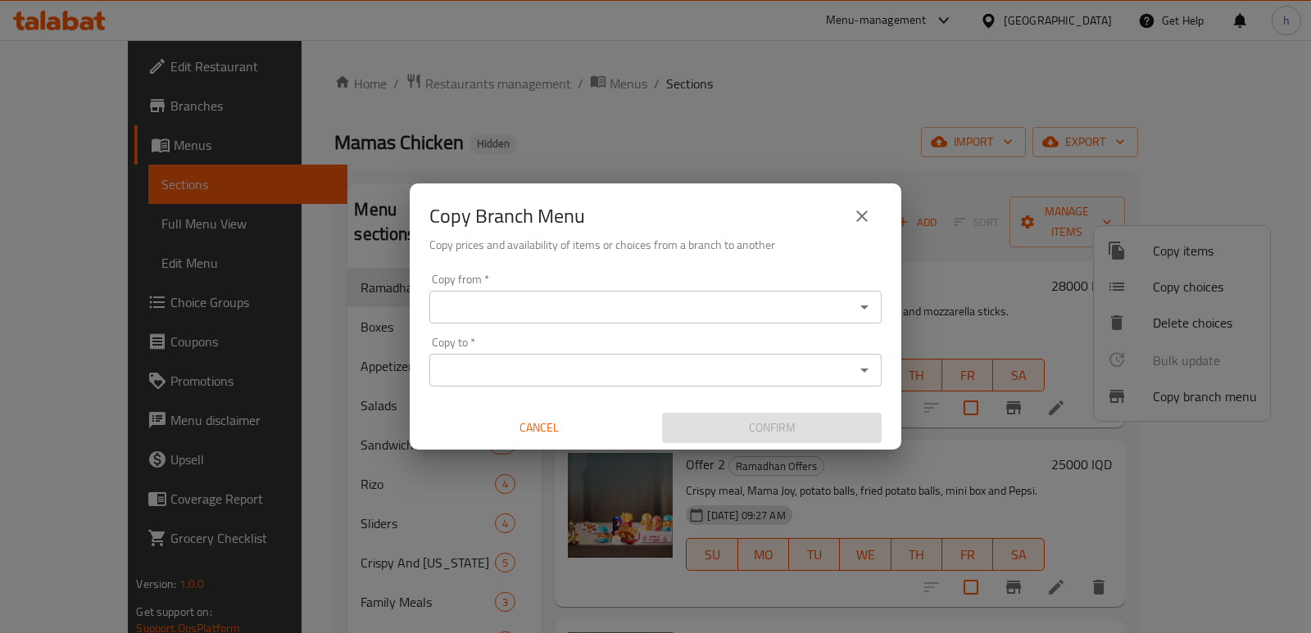
click at [596, 374] on input "Copy to   *" at bounding box center [641, 370] width 415 height 23
click at [628, 169] on div "Copy Branch Menu Copy prices and availability of items or choices from a branch…" at bounding box center [655, 316] width 1311 height 633
click at [858, 215] on icon "close" at bounding box center [862, 216] width 20 height 20
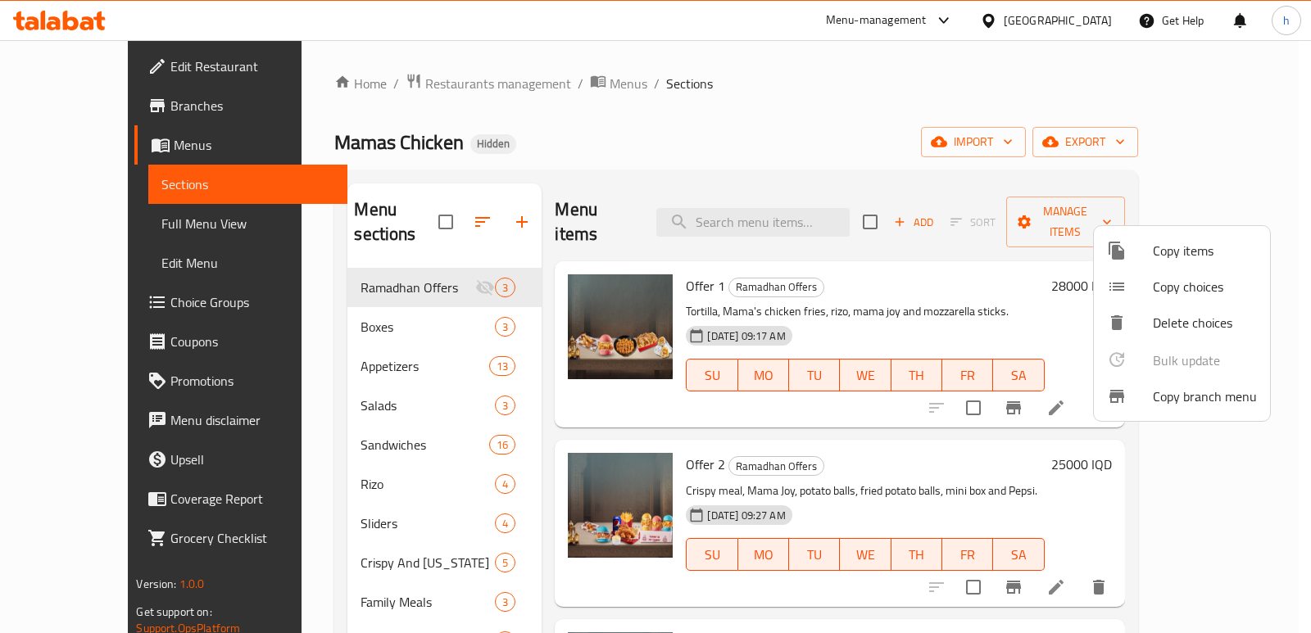
click at [85, 143] on div at bounding box center [655, 316] width 1311 height 633
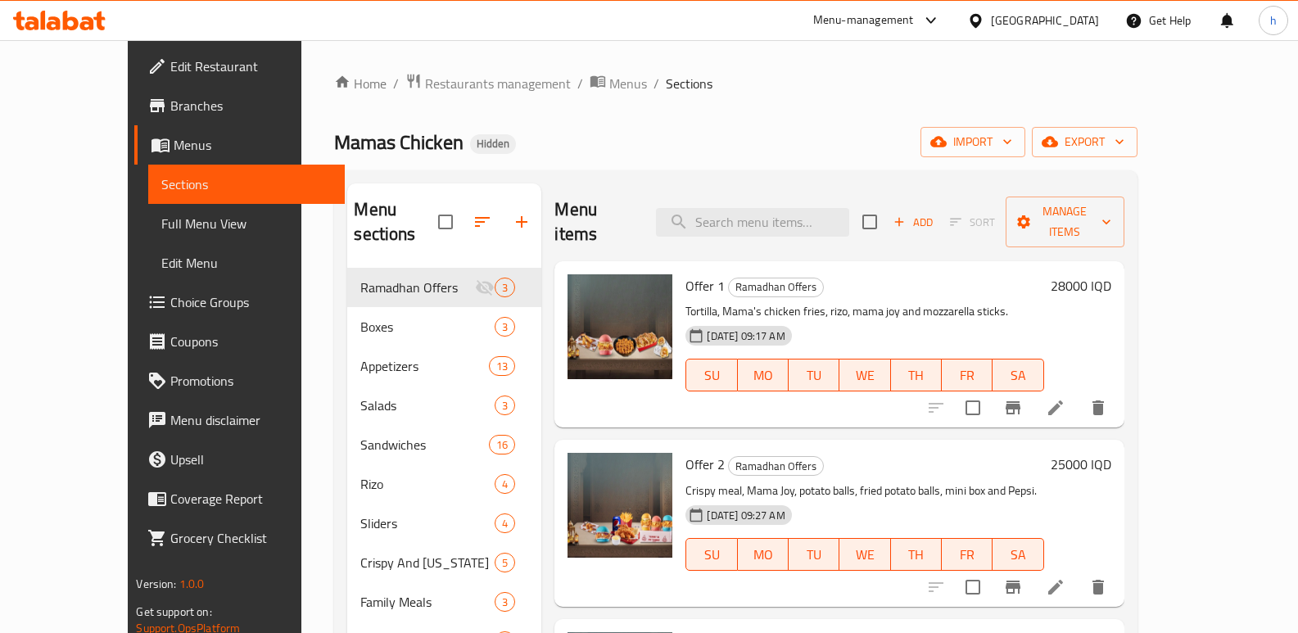
click at [174, 143] on span "Menus" at bounding box center [253, 145] width 158 height 20
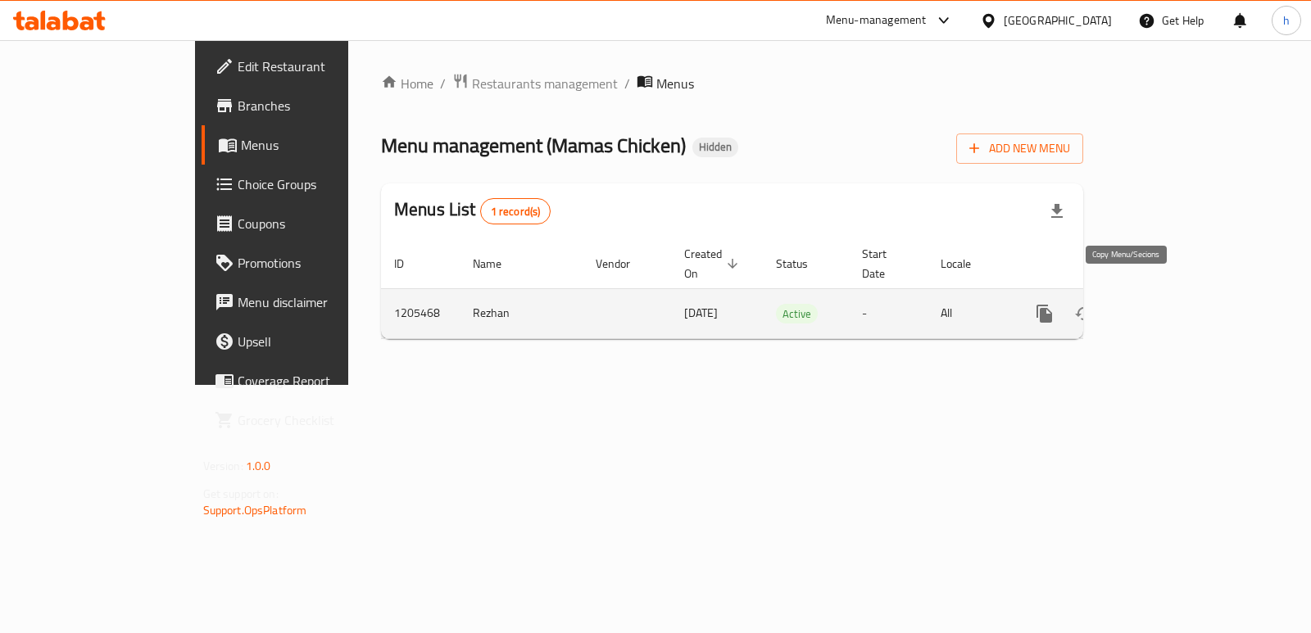
click at [1054, 304] on icon "more" at bounding box center [1045, 314] width 20 height 20
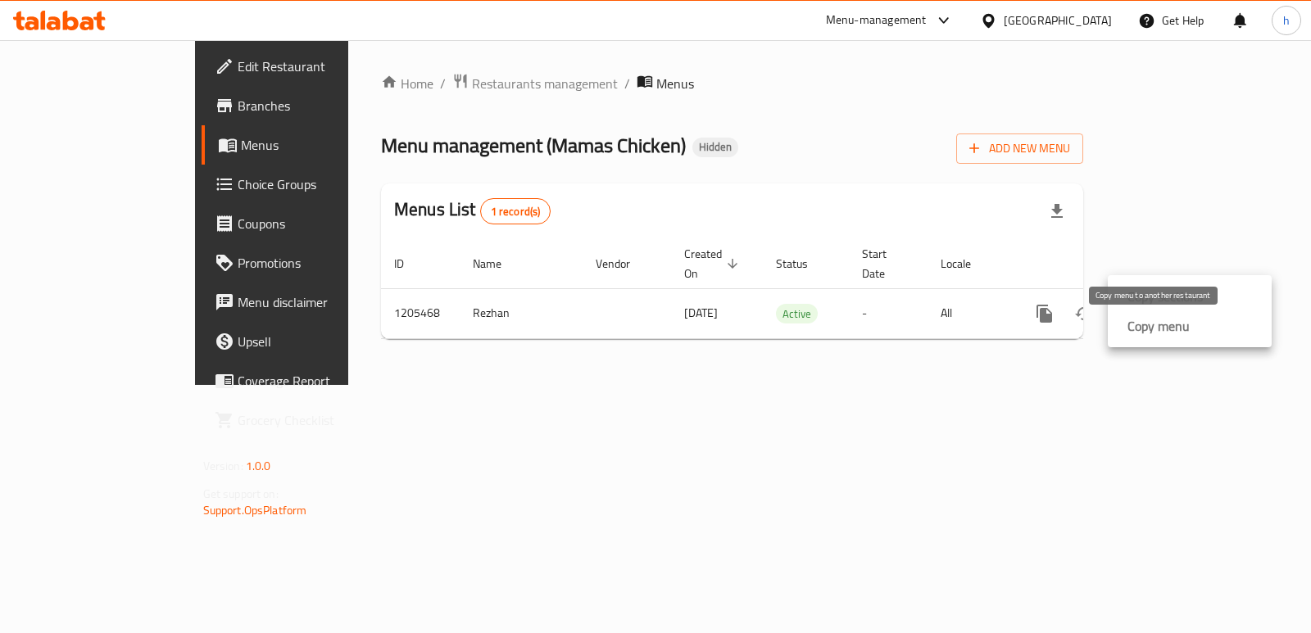
click at [1145, 327] on strong "Copy menu" at bounding box center [1158, 326] width 62 height 20
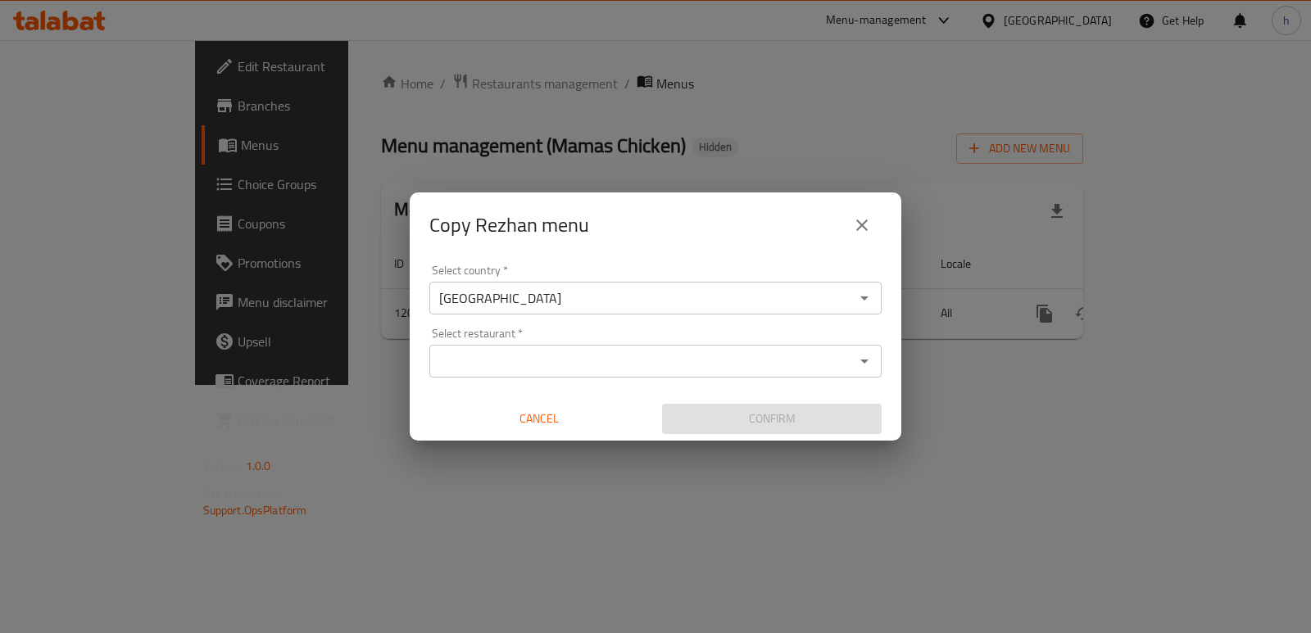
click at [668, 284] on div "Iraq Select country *" at bounding box center [655, 298] width 452 height 33
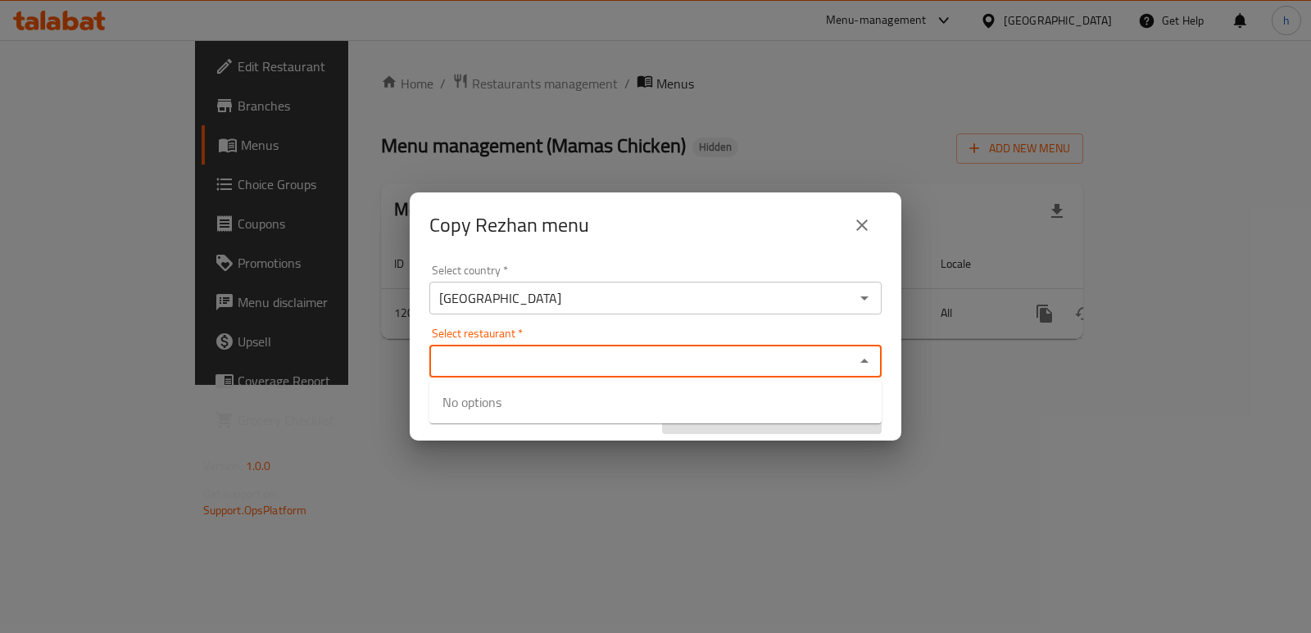
click at [614, 355] on input "Select restaurant   *" at bounding box center [641, 361] width 415 height 23
paste input "Mamas Chicken Fries"
type input "Mamas Chicken Fries"
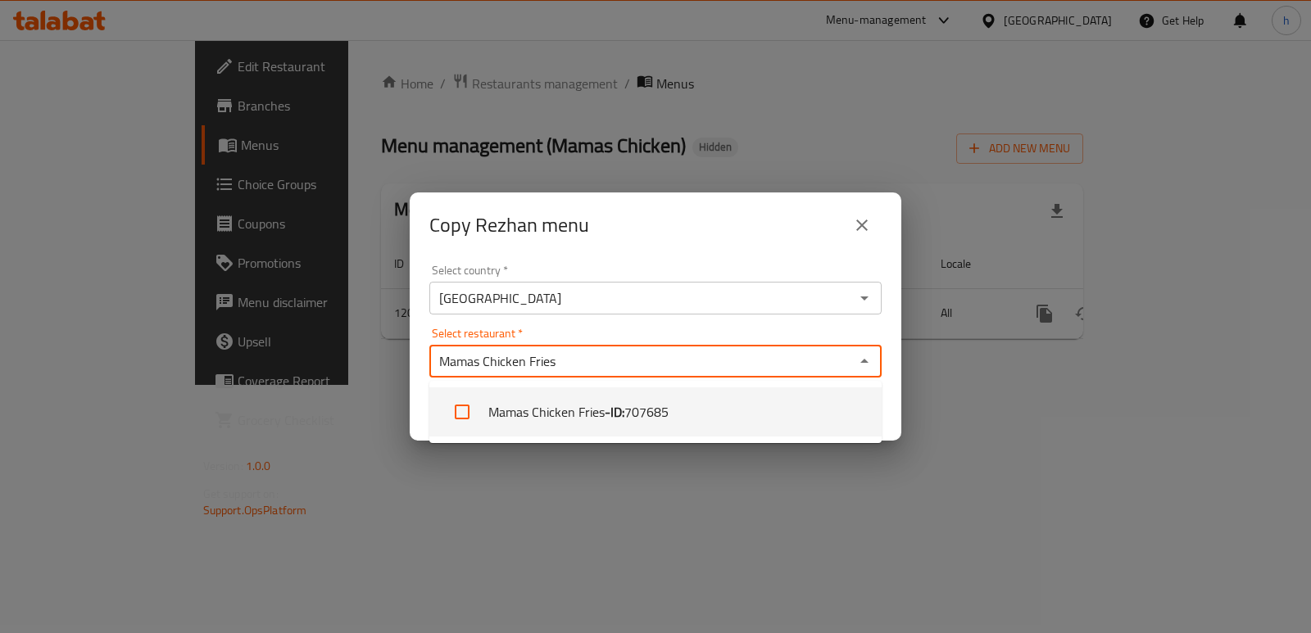
click at [624, 419] on b "- ID:" at bounding box center [615, 412] width 20 height 20
checkbox input "true"
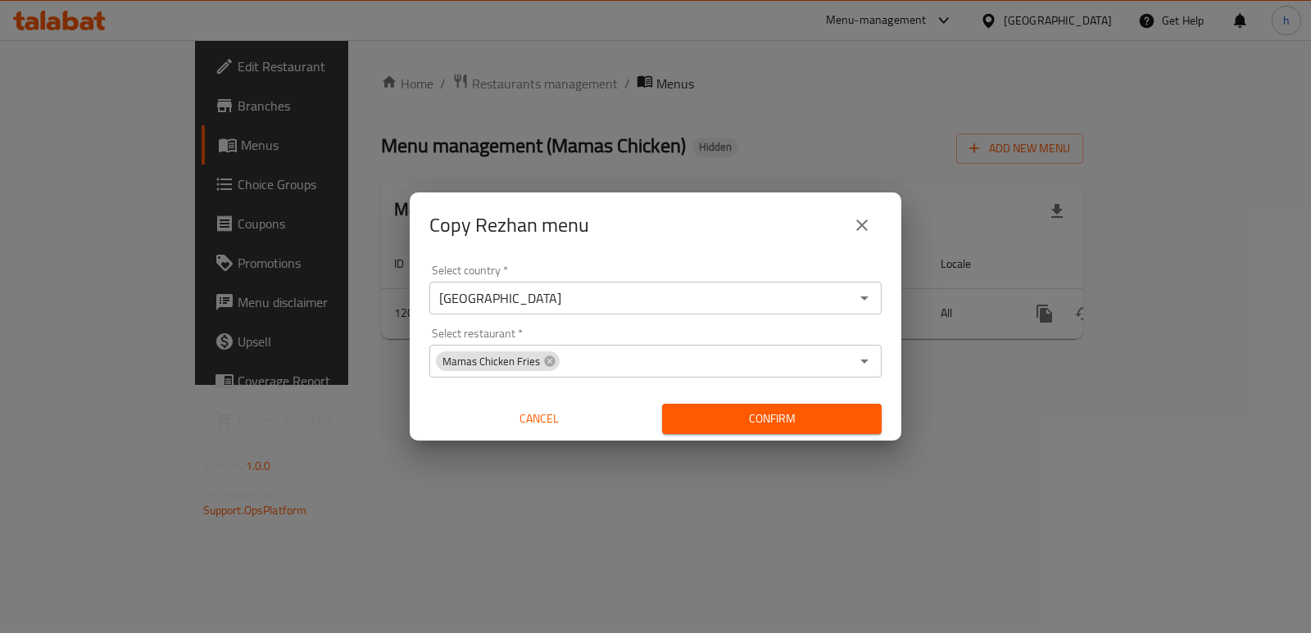
click at [704, 477] on div "Copy Rezhan menu Select country   * Iraq Select country * Select restaurant   *…" at bounding box center [655, 316] width 1311 height 633
click at [739, 423] on span "Confirm" at bounding box center [771, 419] width 193 height 20
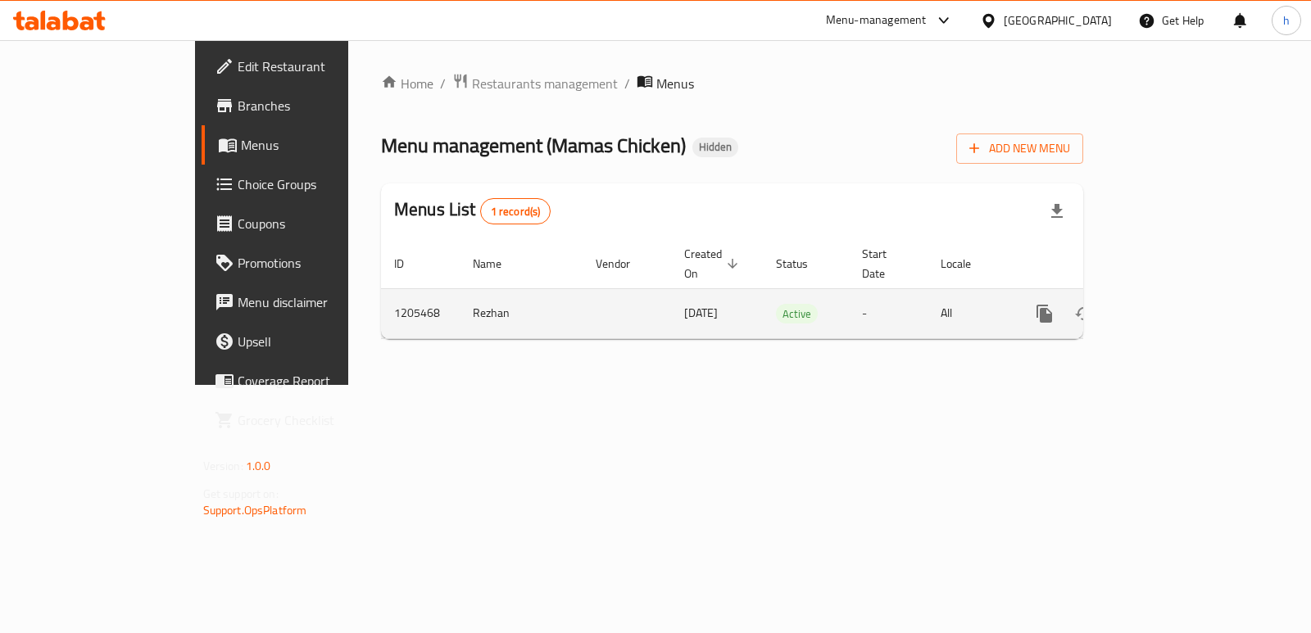
click at [1170, 306] on icon "enhanced table" at bounding box center [1162, 313] width 15 height 15
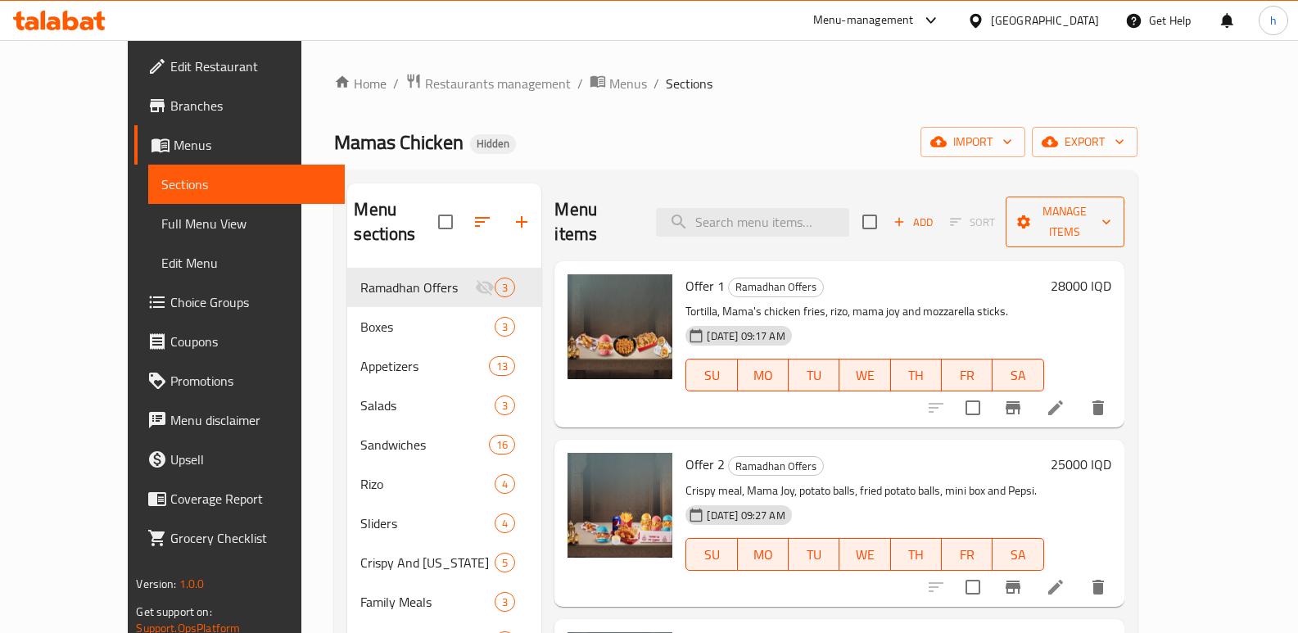
click at [1112, 211] on span "Manage items" at bounding box center [1065, 222] width 93 height 41
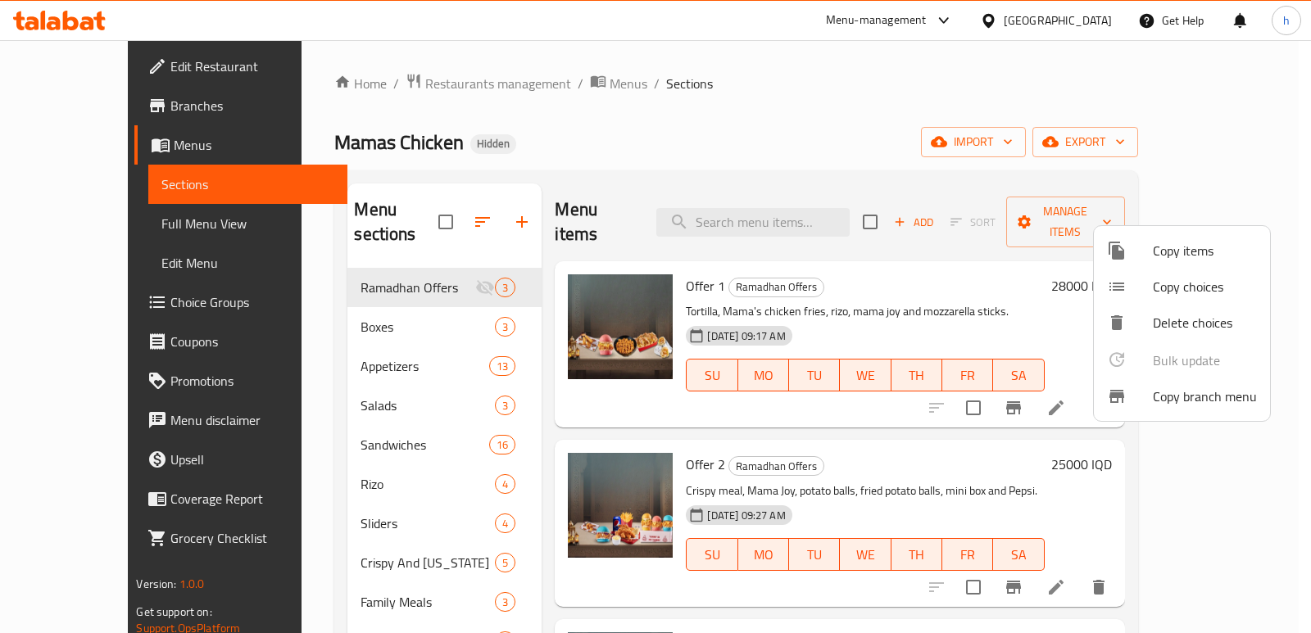
click at [1138, 396] on div at bounding box center [1130, 397] width 46 height 20
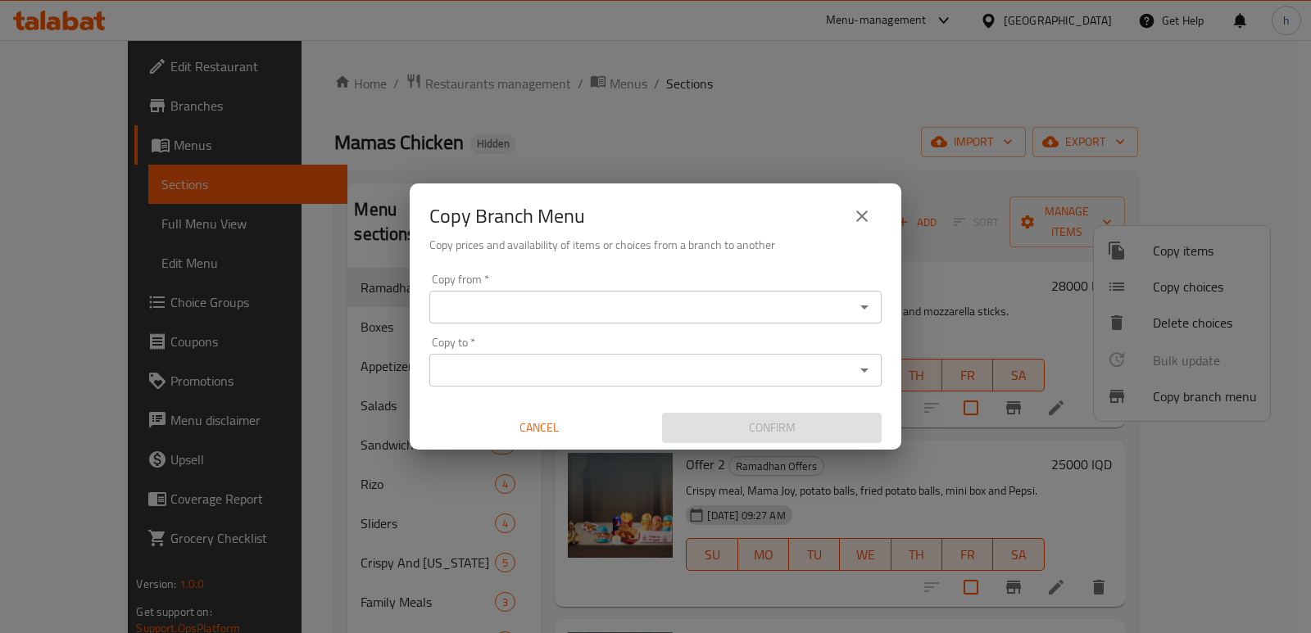
click at [582, 318] on input "Copy from   *" at bounding box center [641, 307] width 415 height 23
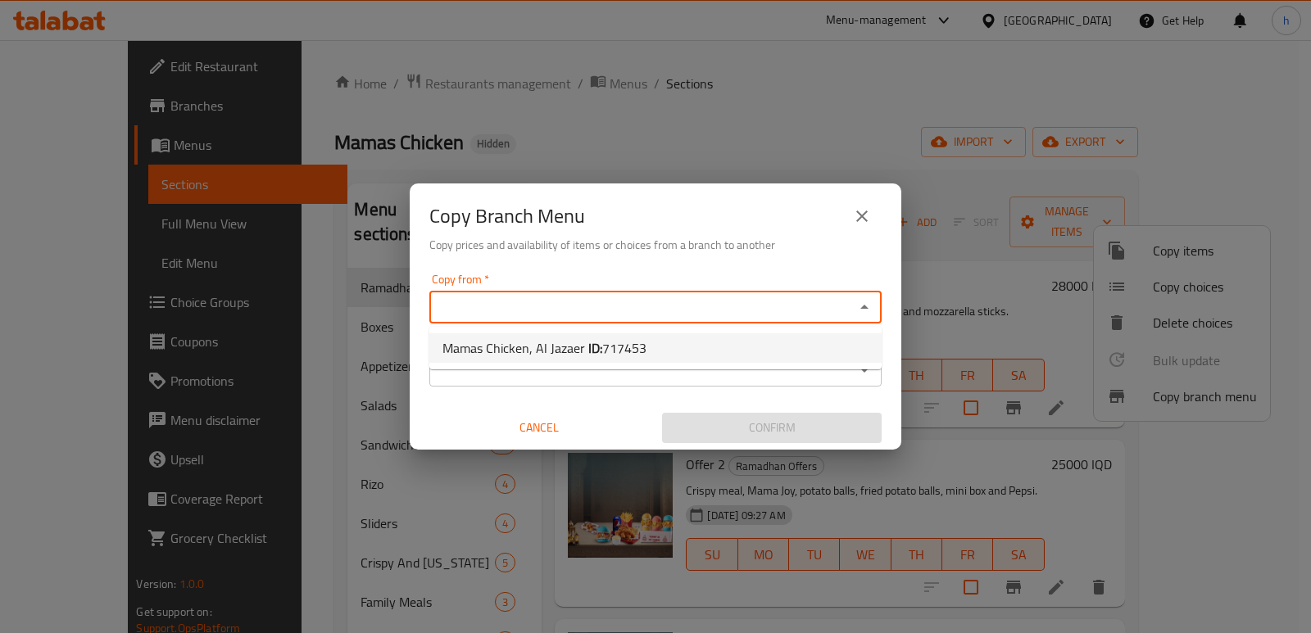
click at [582, 340] on span "Mamas Chicken, Al Jazaer ID: 717453" at bounding box center [544, 348] width 204 height 20
type input "Mamas Chicken, Al Jazaer"
click at [584, 364] on input "Copy to   *" at bounding box center [641, 370] width 415 height 23
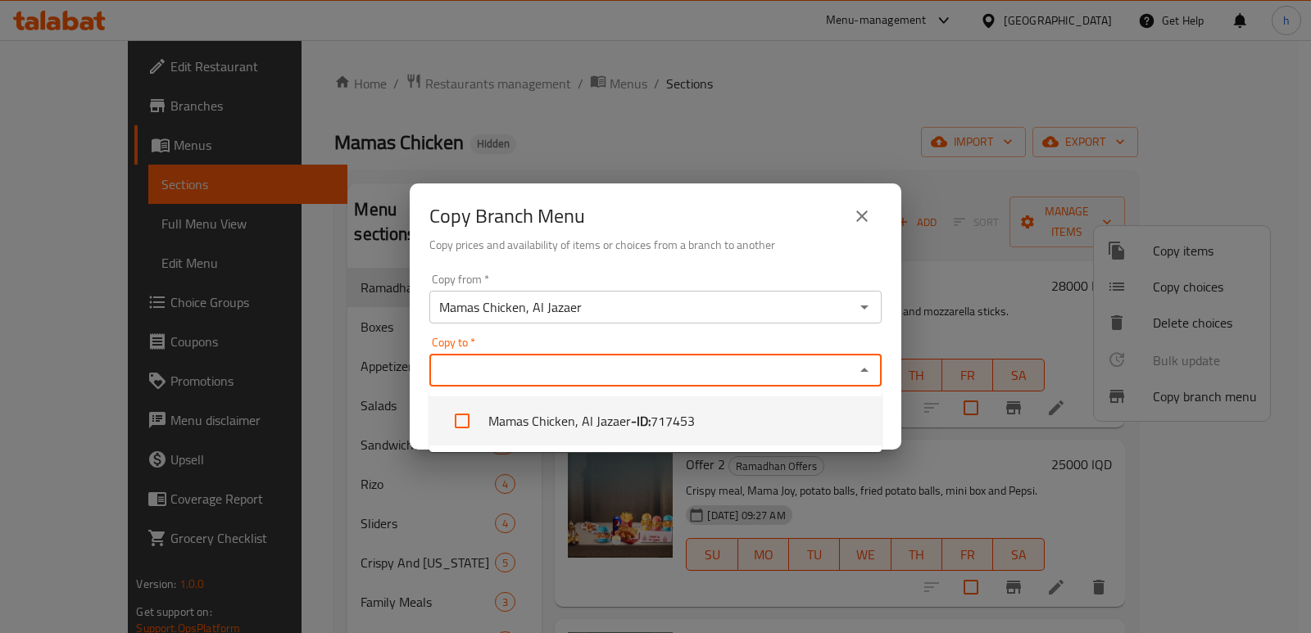
click at [591, 415] on li "Mamas Chicken, Al Jazaer - ID: 717453" at bounding box center [655, 420] width 452 height 49
checkbox input "true"
click at [443, 500] on div "Copy Branch Menu Copy prices and availability of items or choices from a branch…" at bounding box center [655, 316] width 1311 height 633
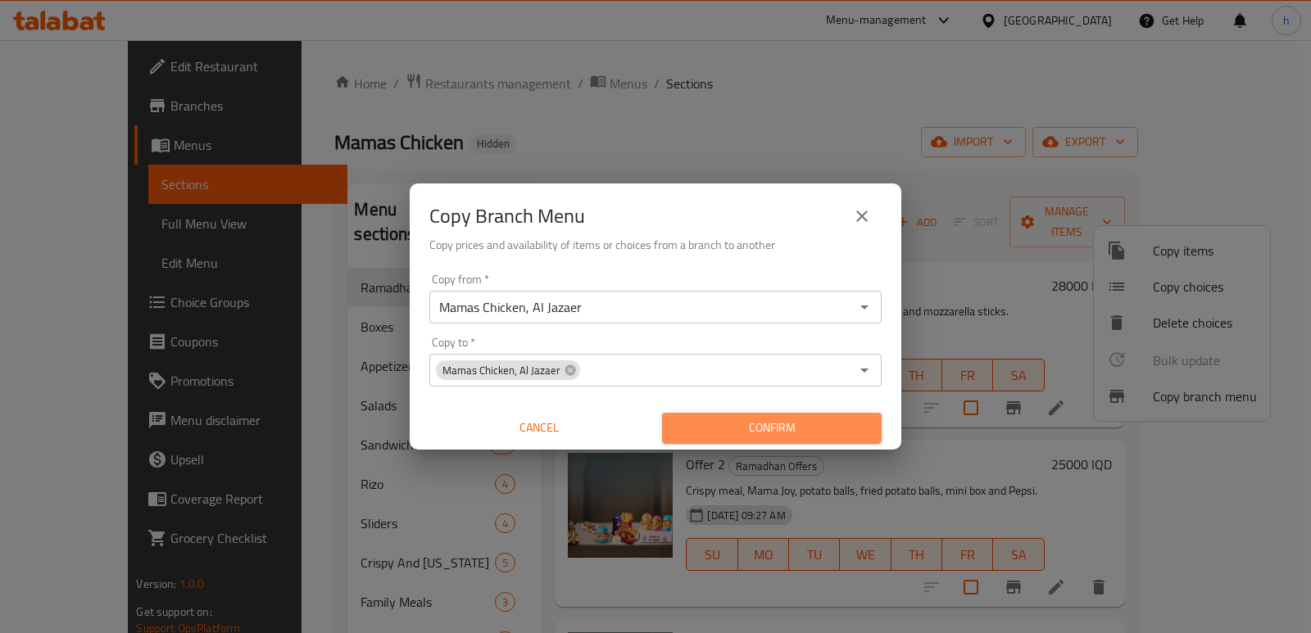
click at [699, 432] on span "Confirm" at bounding box center [771, 428] width 193 height 20
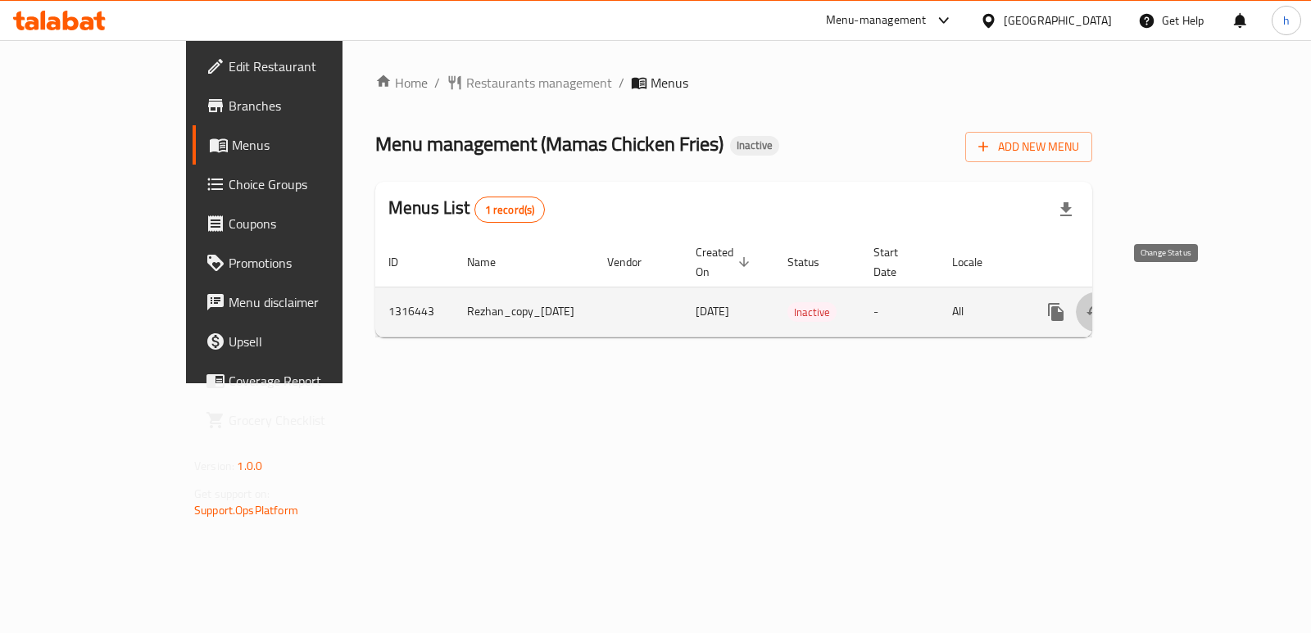
click at [1115, 292] on button "enhanced table" at bounding box center [1095, 311] width 39 height 39
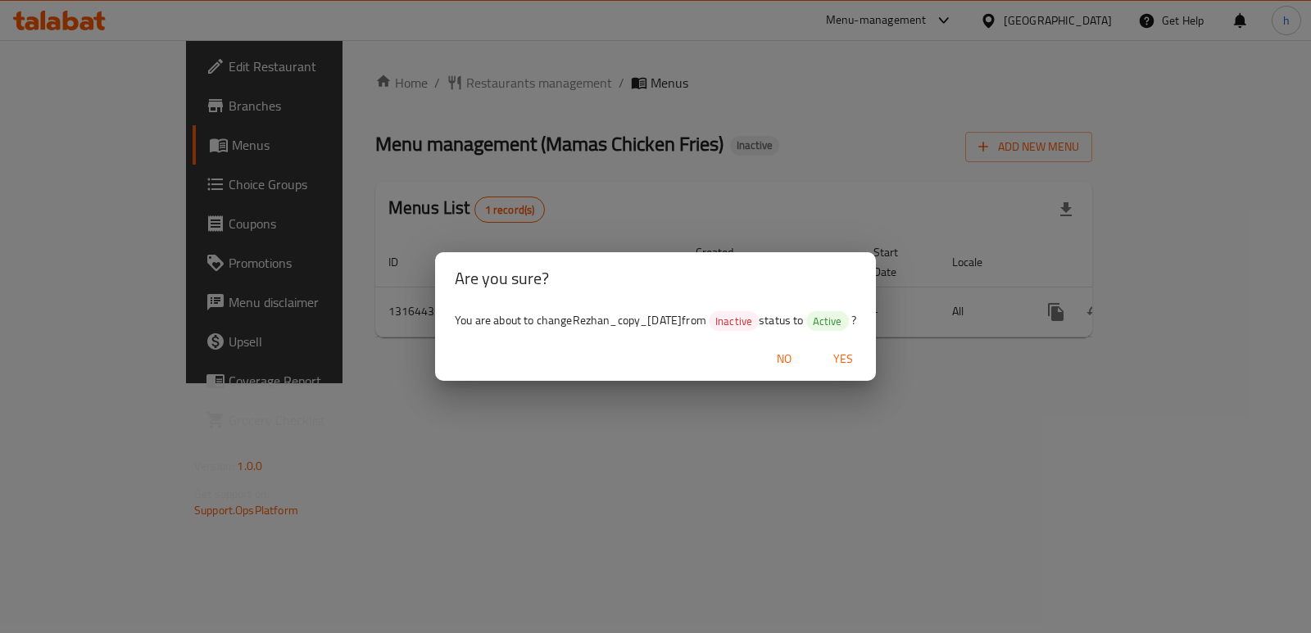
click at [860, 360] on span "Yes" at bounding box center [842, 359] width 39 height 20
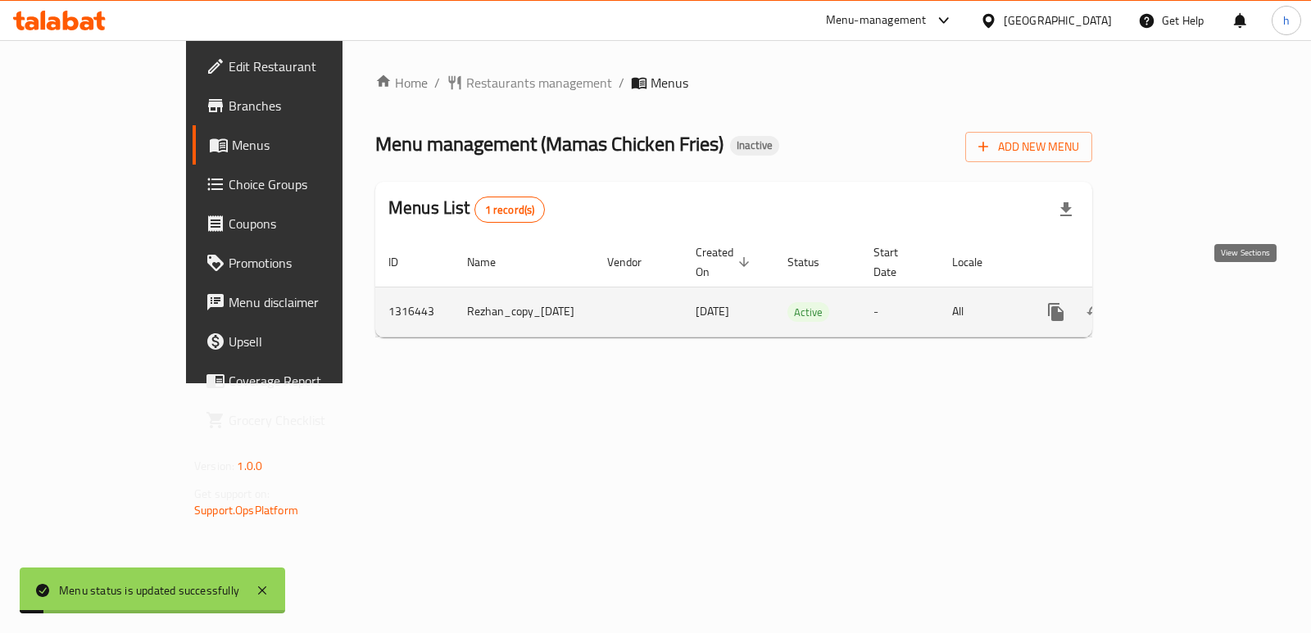
click at [1193, 294] on link "enhanced table" at bounding box center [1173, 311] width 39 height 39
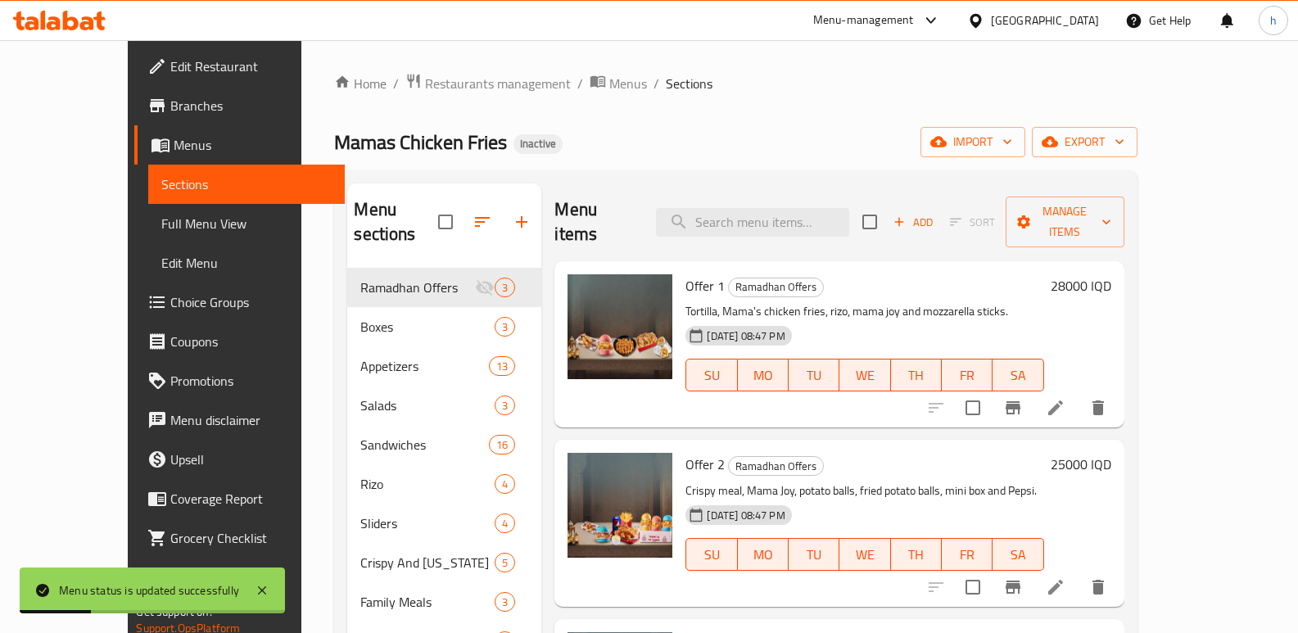
click at [161, 224] on span "Full Menu View" at bounding box center [246, 224] width 170 height 20
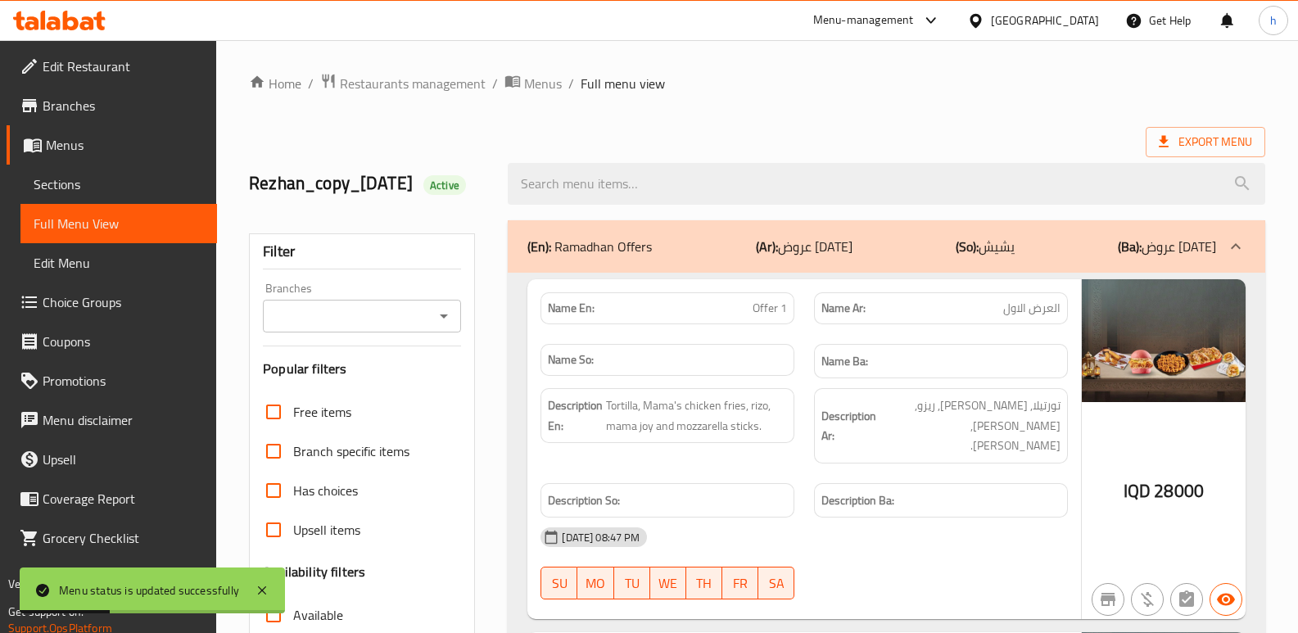
click at [306, 328] on input "Branches" at bounding box center [348, 316] width 161 height 23
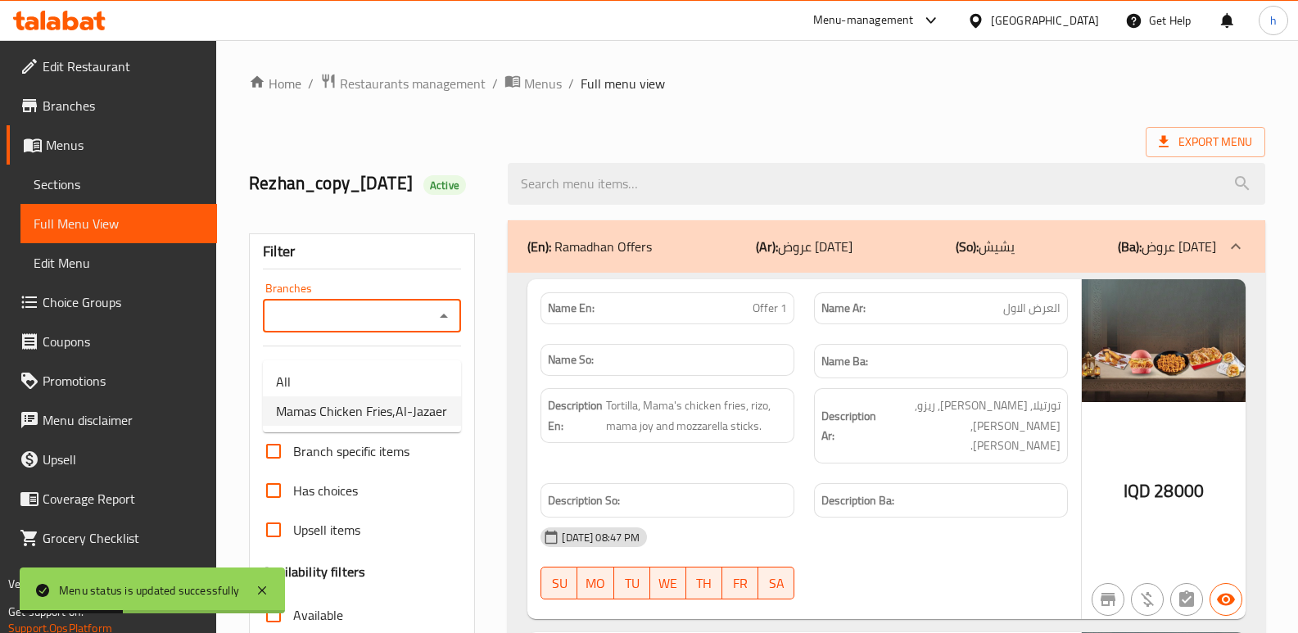
click at [361, 411] on span "Mamas Chicken Fries,Al-Jazaer" at bounding box center [361, 411] width 171 height 20
type input "Mamas Chicken Fries,Al-Jazaer"
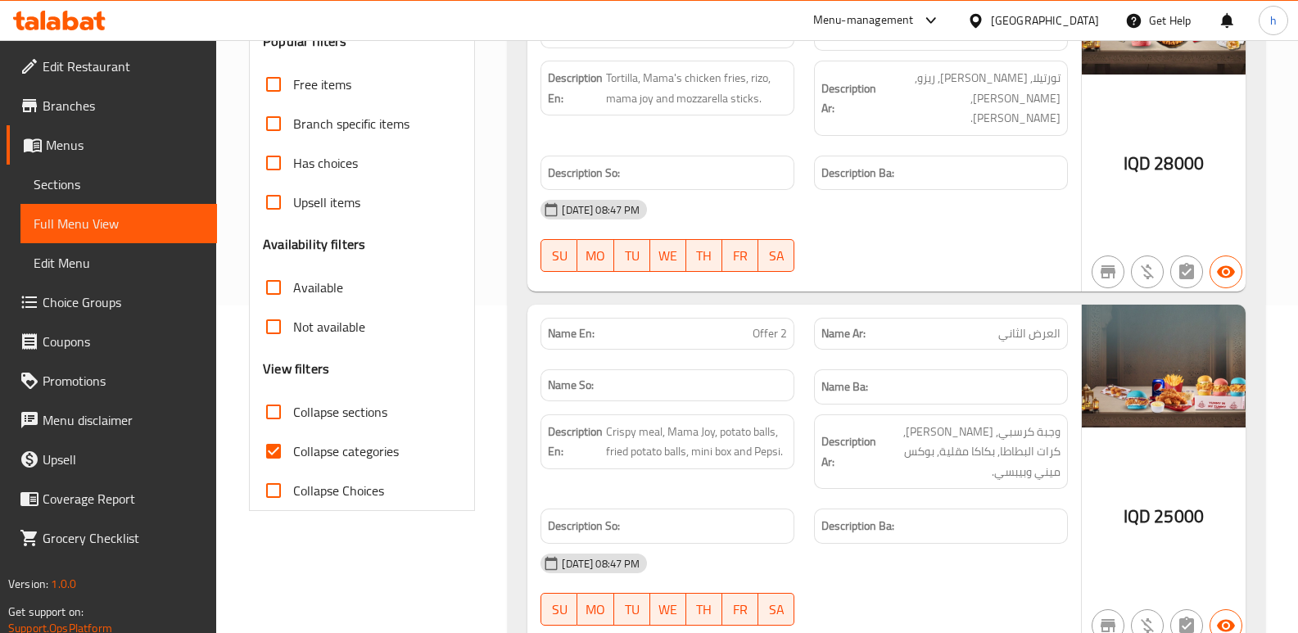
scroll to position [349, 0]
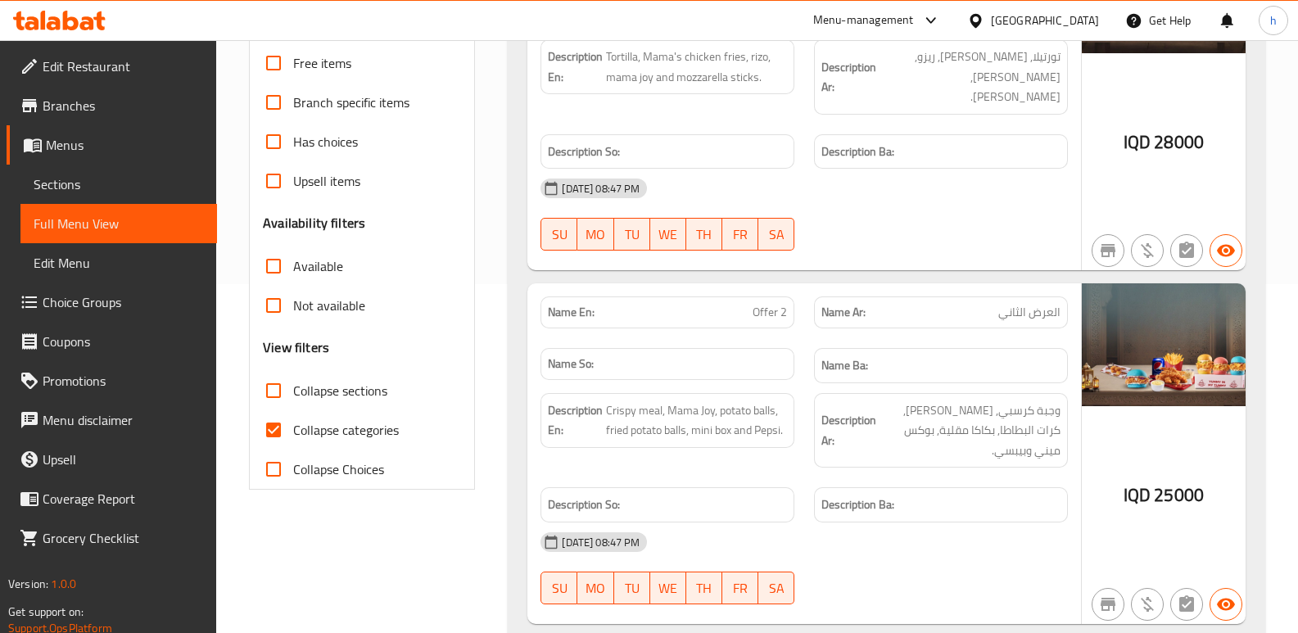
drag, startPoint x: 274, startPoint y: 449, endPoint x: 752, endPoint y: 237, distance: 522.6
click at [274, 449] on input "Collapse categories" at bounding box center [273, 429] width 39 height 39
checkbox input "false"
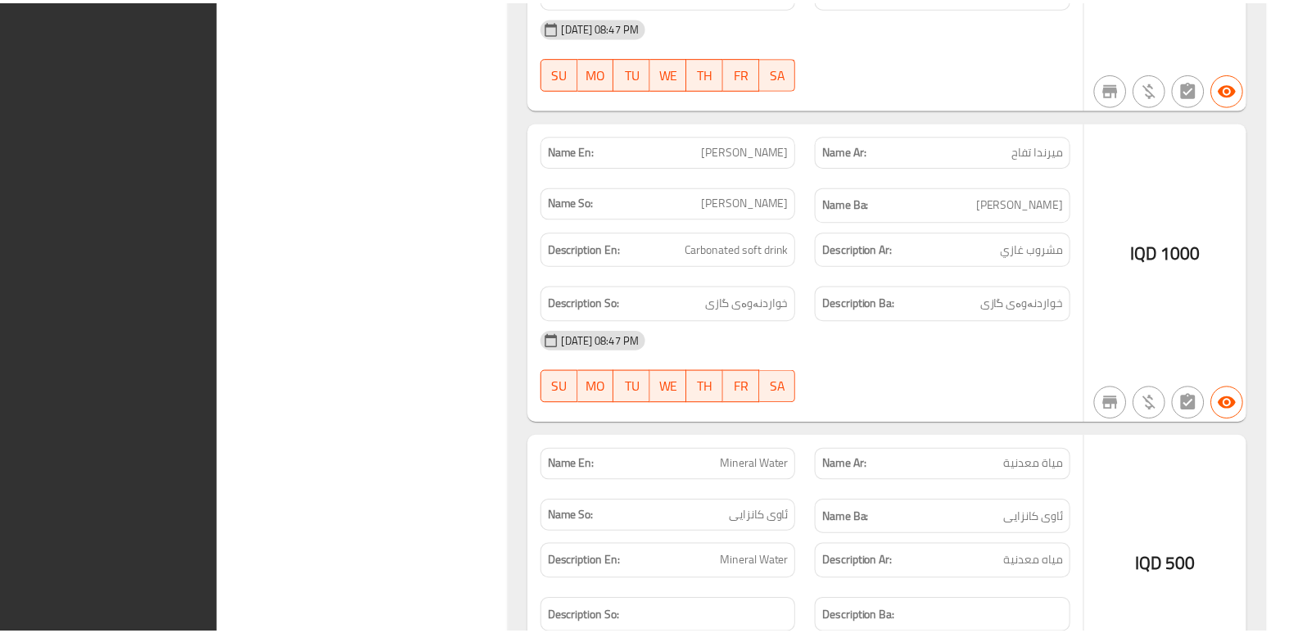
scroll to position [30111, 0]
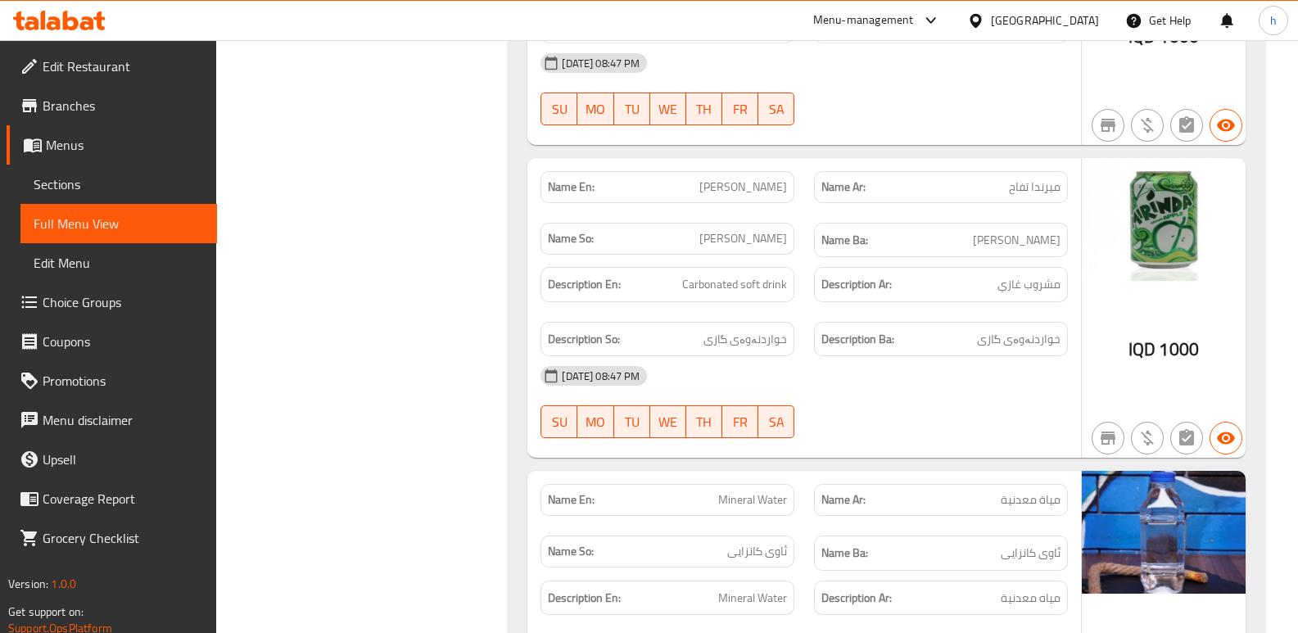
click at [86, 25] on icon at bounding box center [59, 21] width 93 height 20
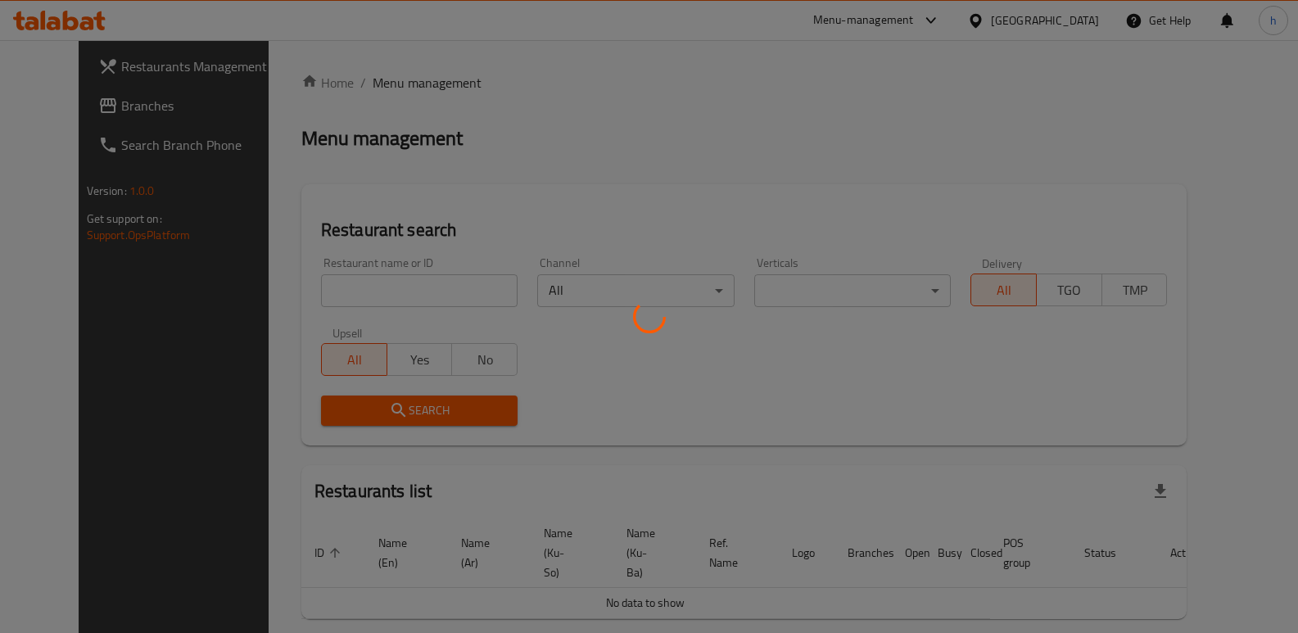
scroll to position [55, 0]
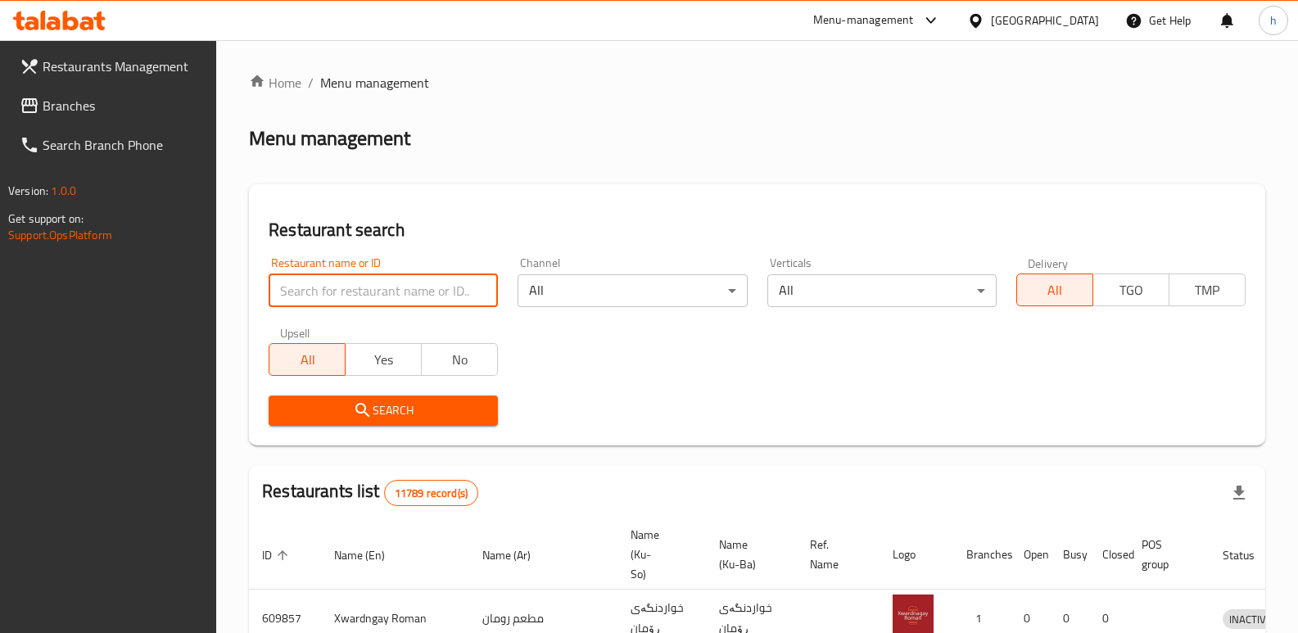
click at [329, 288] on input "search" at bounding box center [383, 290] width 229 height 33
paste input "1316443"
type input "1316443"
click button "Search" at bounding box center [383, 411] width 229 height 30
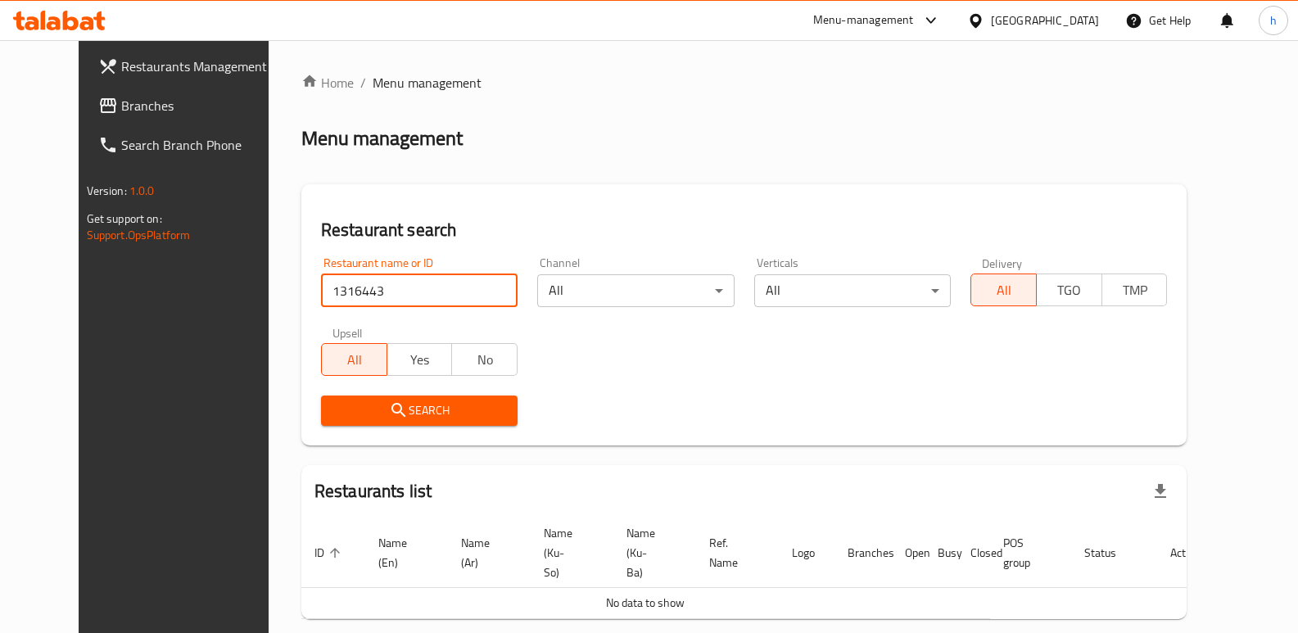
click at [128, 97] on span "Branches" at bounding box center [201, 106] width 161 height 20
